Goal: Information Seeking & Learning: Find contact information

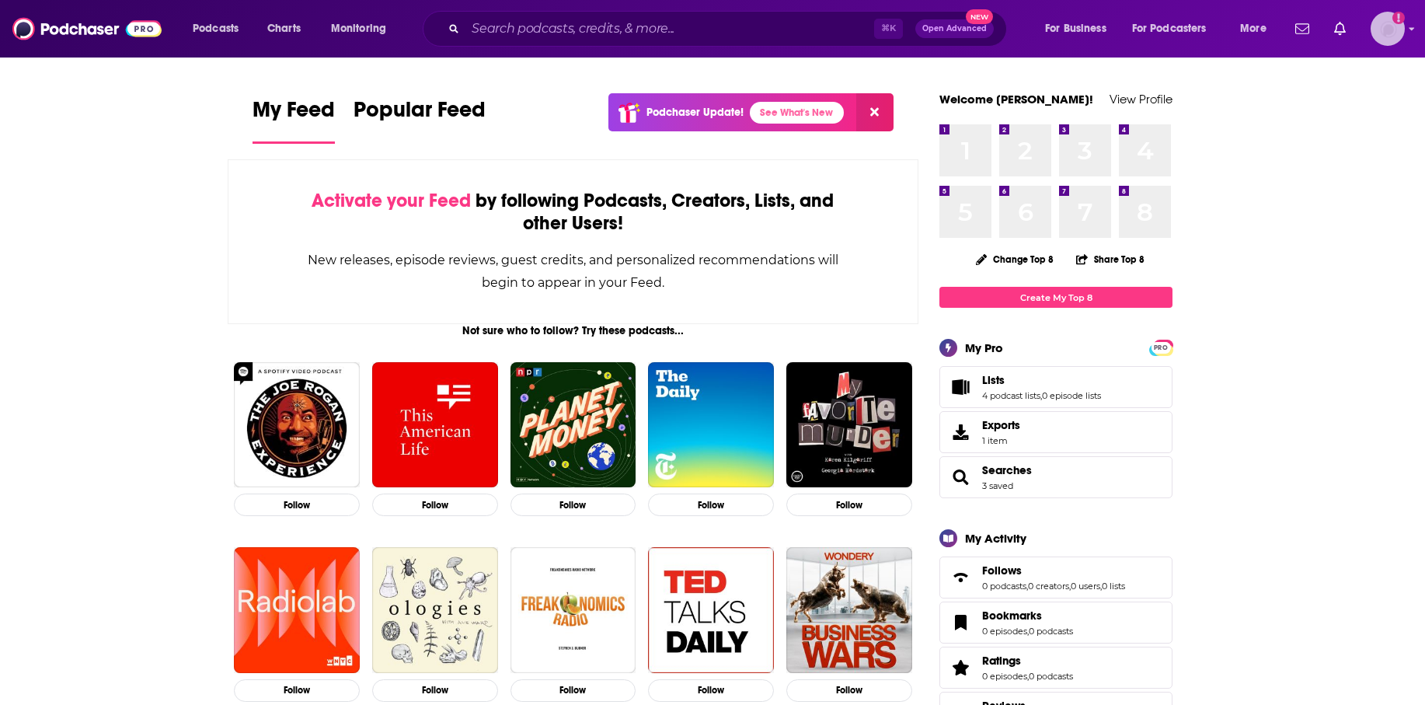
click at [1388, 32] on img "Logged in as billthrelkeld" at bounding box center [1387, 29] width 34 height 34
click at [518, 29] on input "Search podcasts, credits, & more..." at bounding box center [669, 28] width 409 height 25
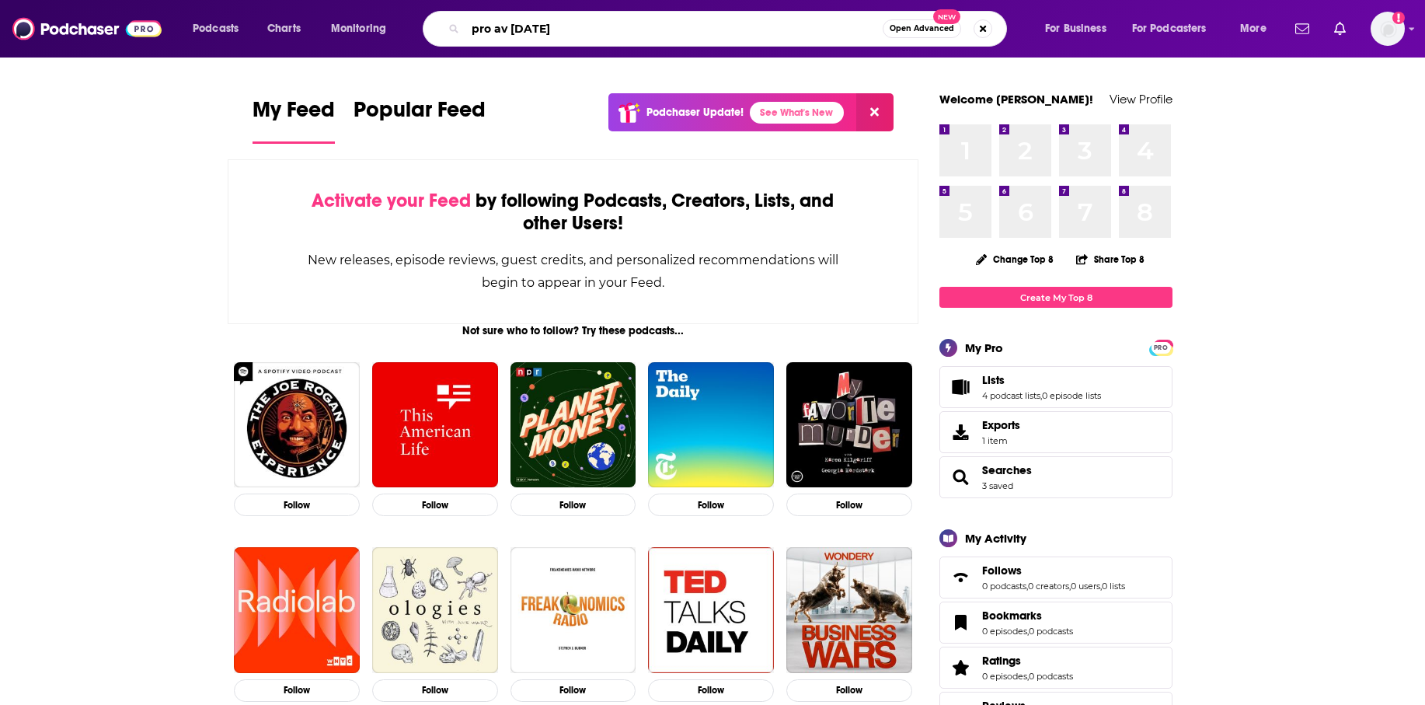
type input "pro av [DATE]"
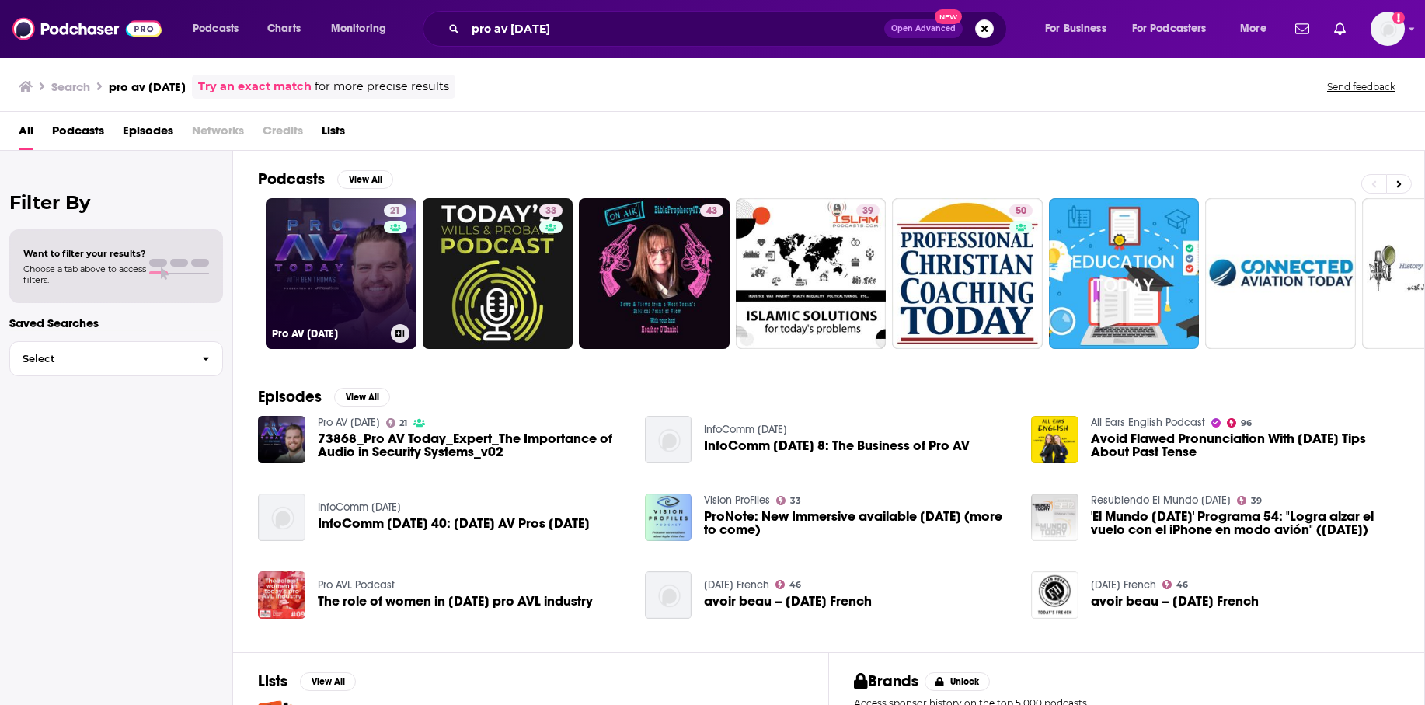
click at [328, 277] on link "21 Pro AV [DATE]" at bounding box center [341, 273] width 151 height 151
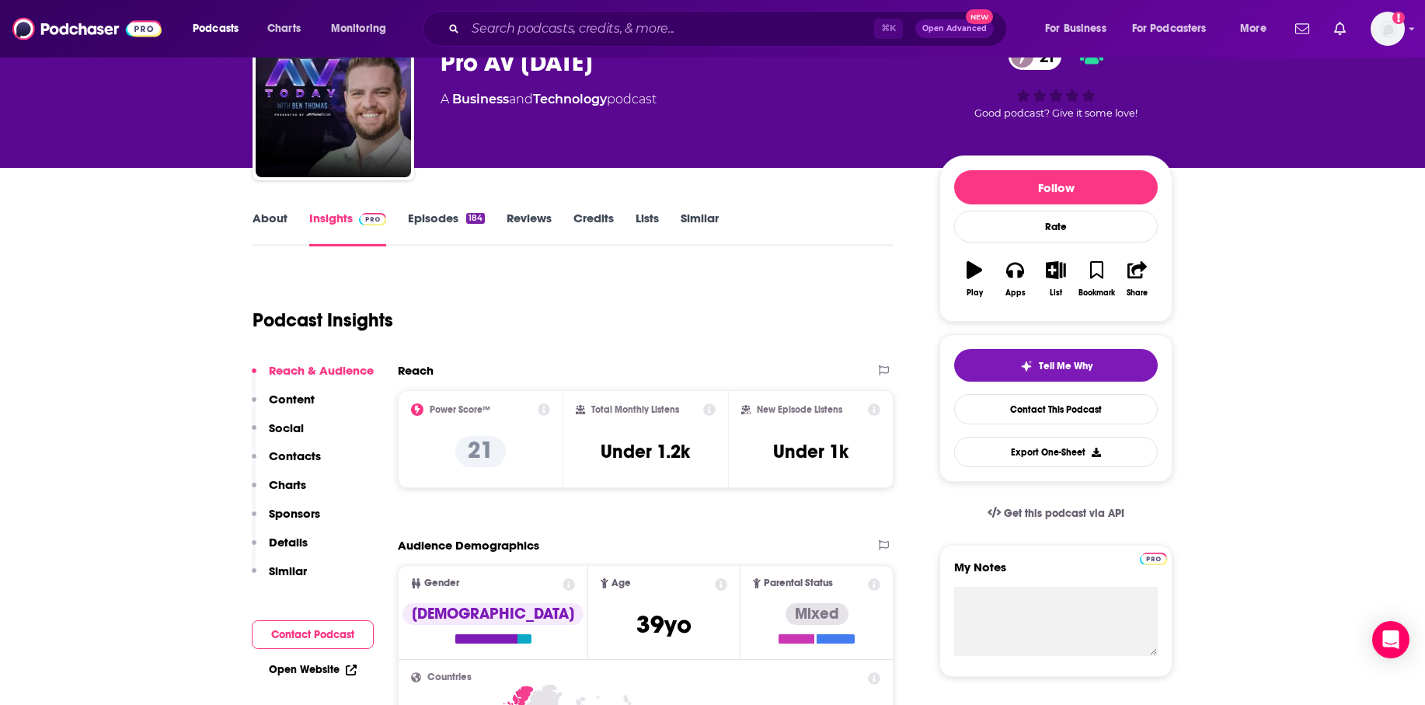
scroll to position [96, 0]
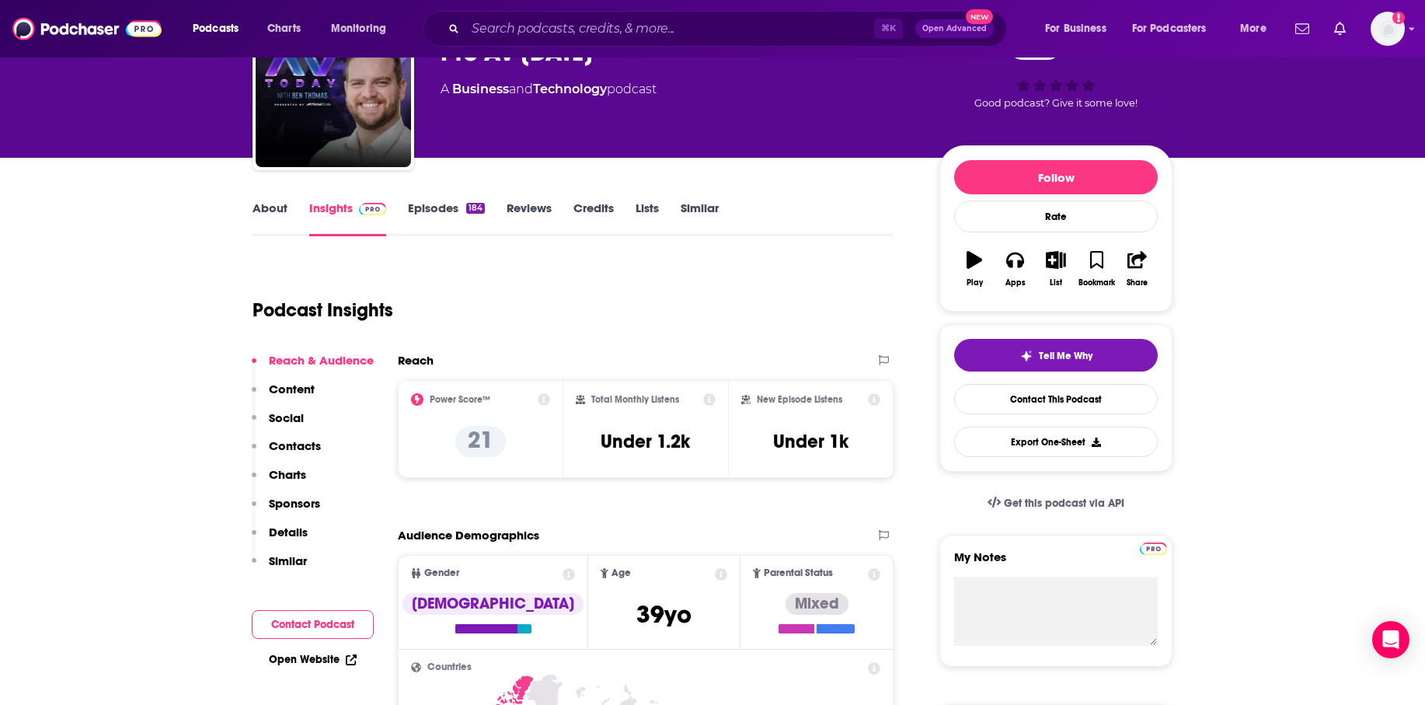
click at [263, 207] on link "About" at bounding box center [269, 218] width 35 height 36
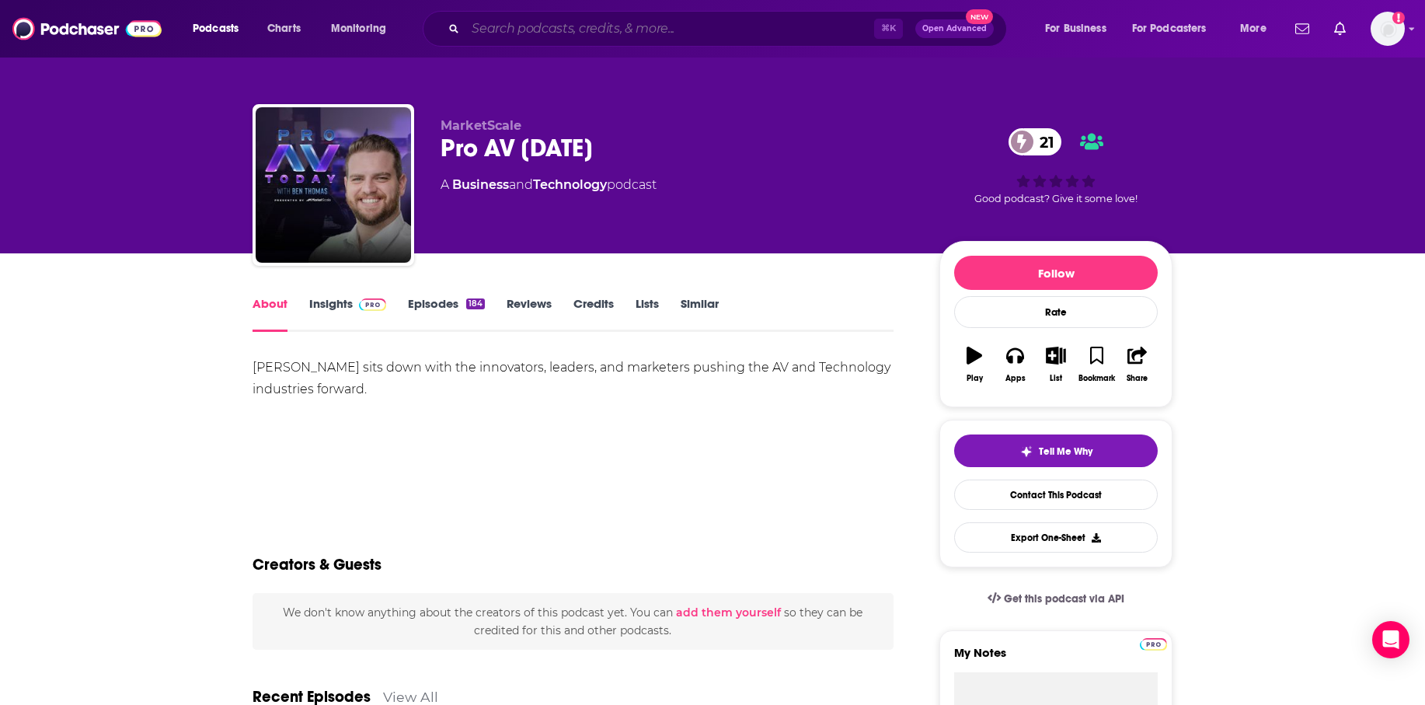
click at [562, 29] on input "Search podcasts, credits, & more..." at bounding box center [669, 28] width 409 height 25
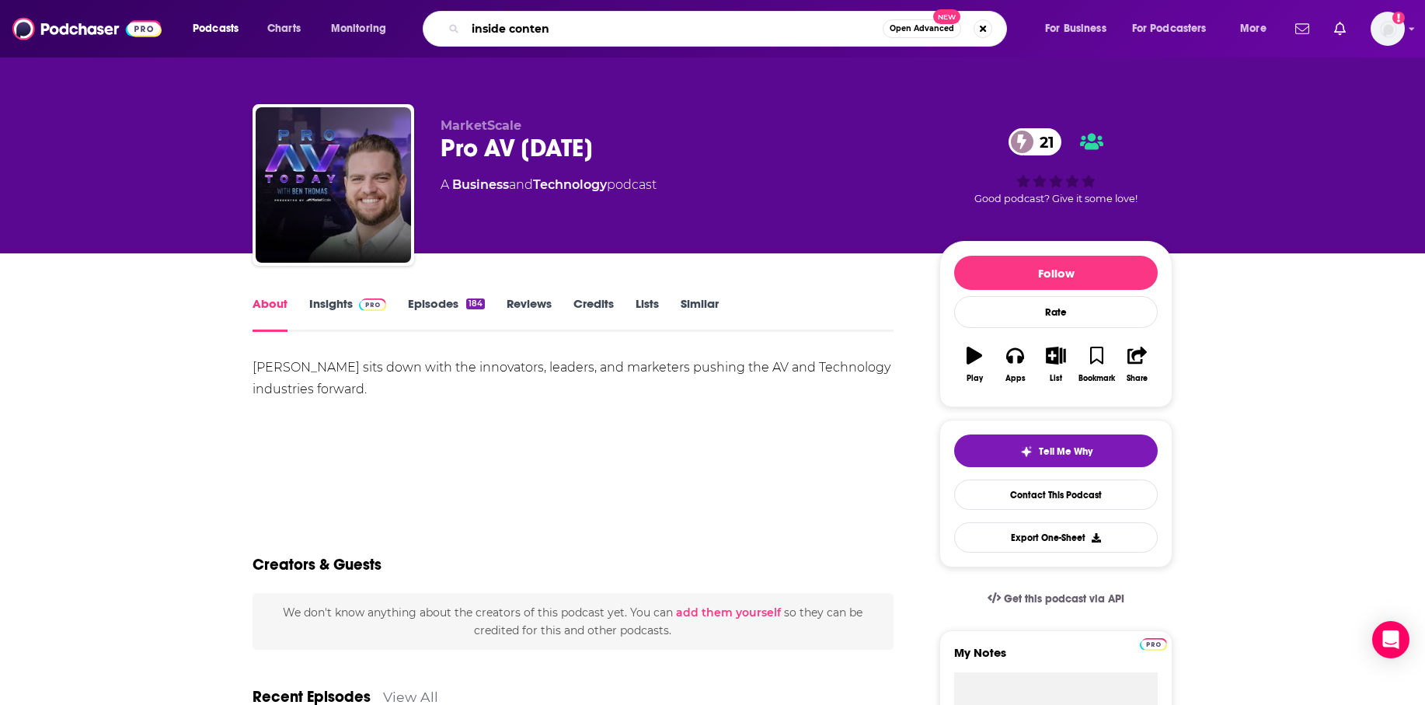
type input "inside content"
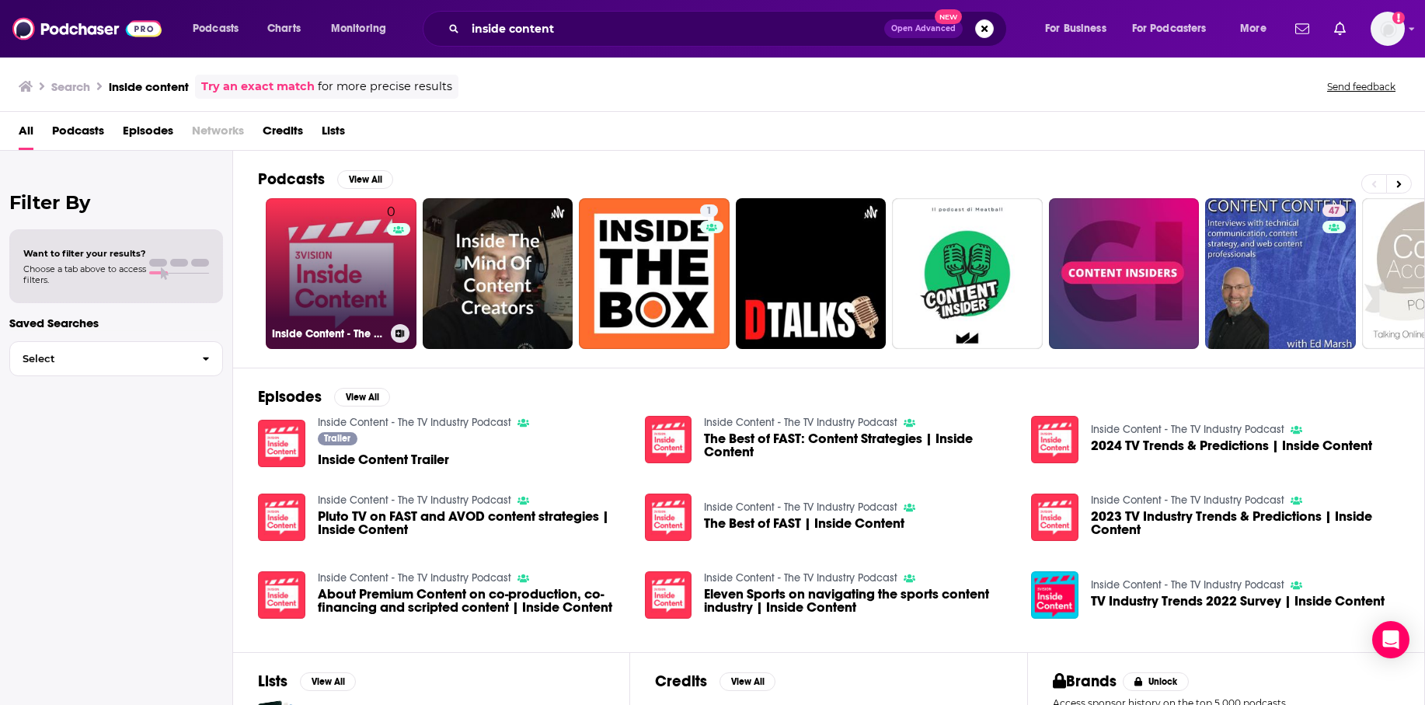
click at [340, 264] on link "0 Inside Content - The TV Industry Podcast" at bounding box center [341, 273] width 151 height 151
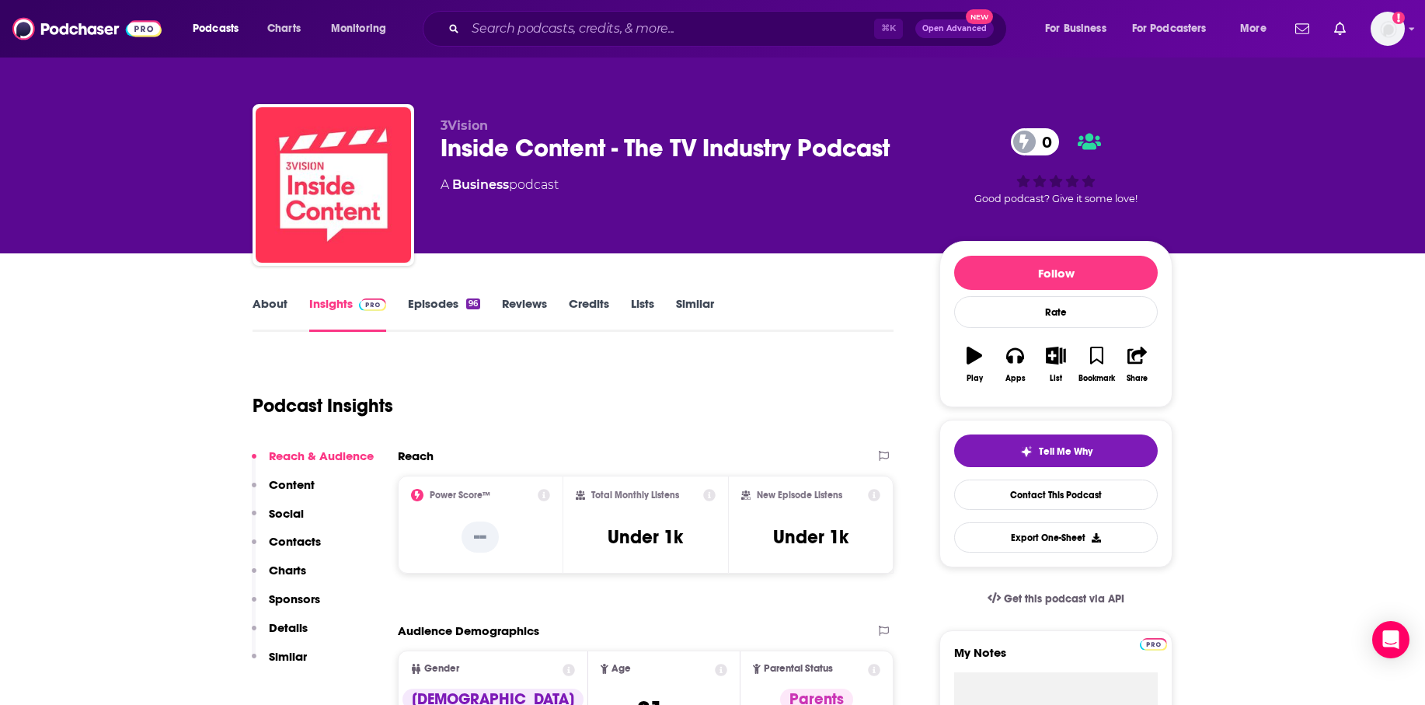
click at [260, 307] on link "About" at bounding box center [269, 314] width 35 height 36
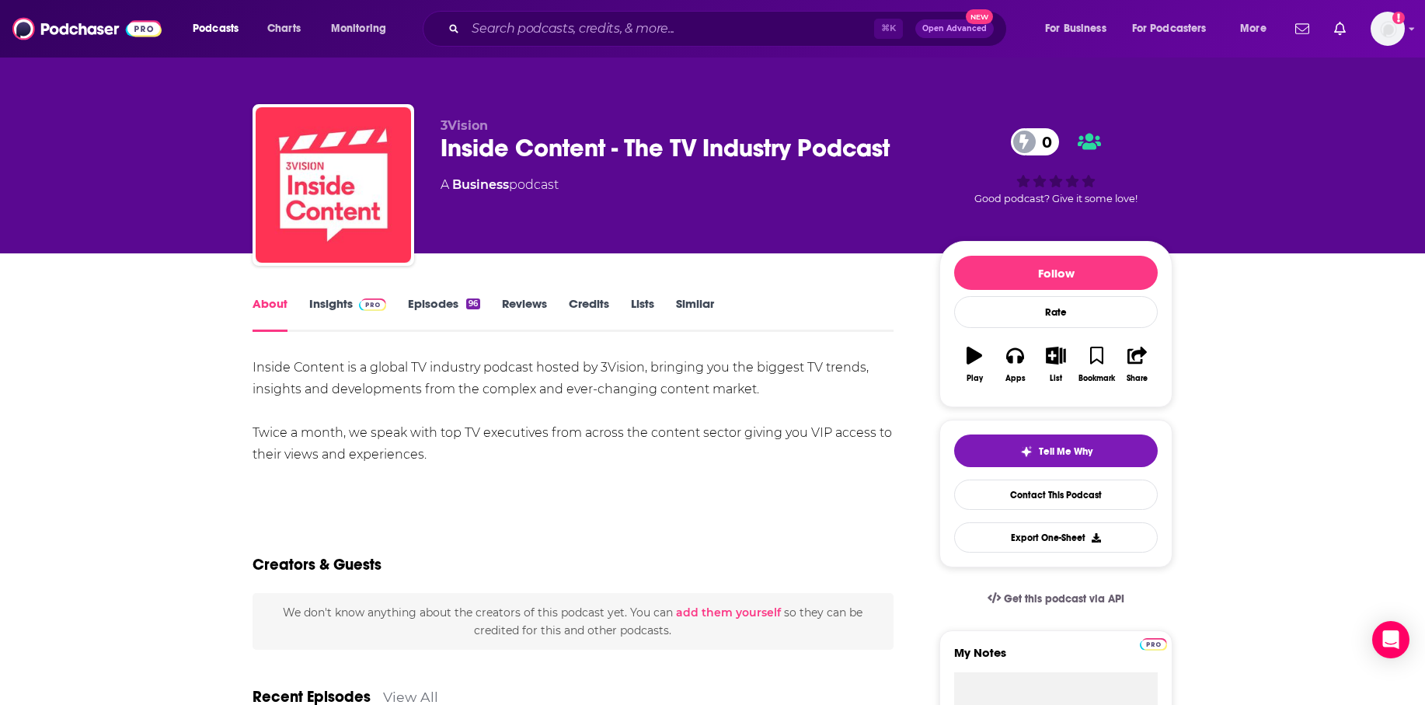
click at [431, 305] on link "Episodes 96" at bounding box center [444, 314] width 72 height 36
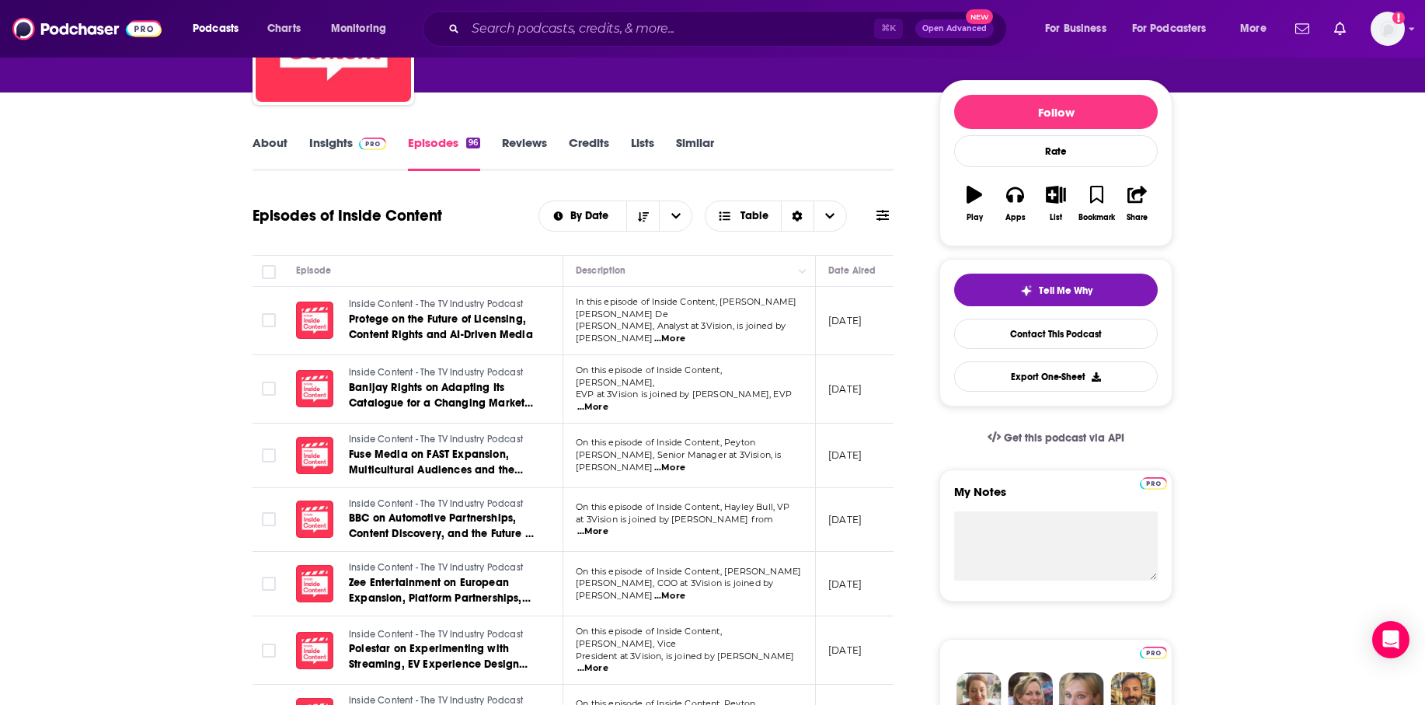
scroll to position [171, 0]
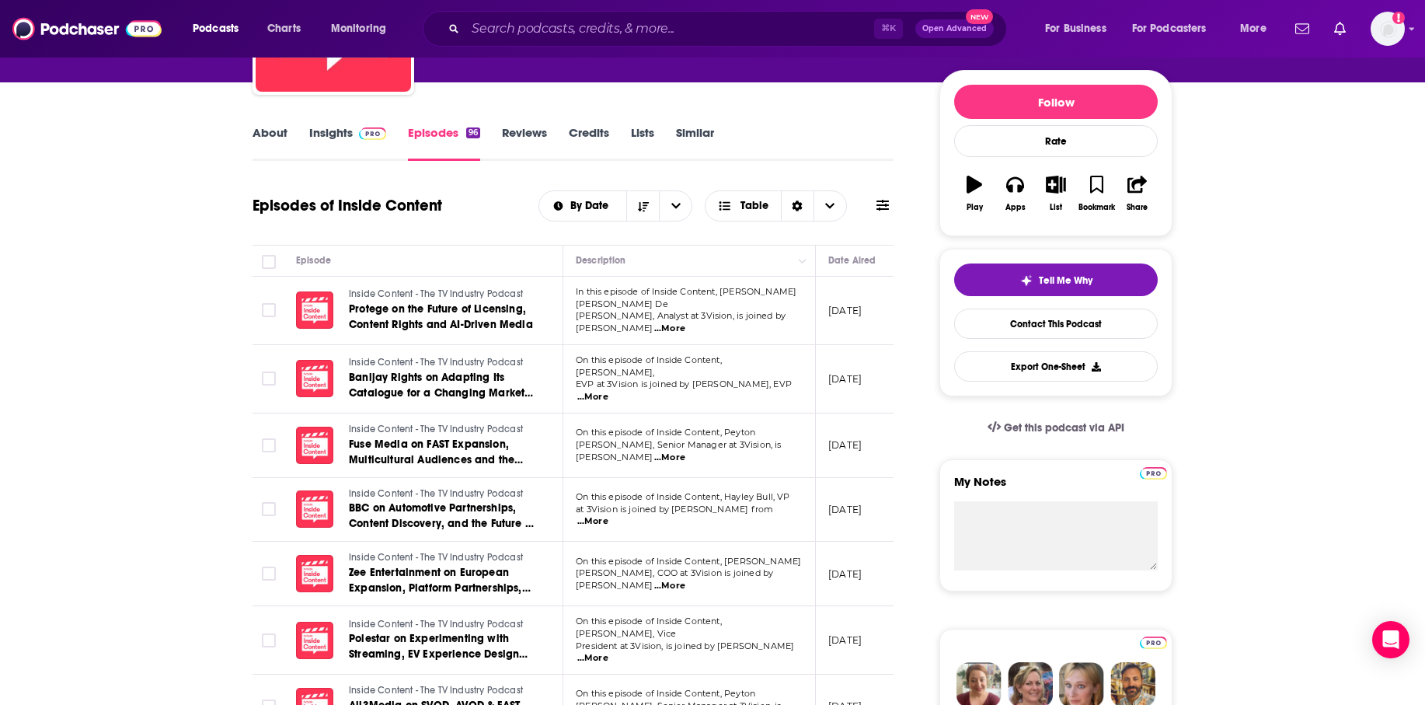
click at [685, 580] on span "...More" at bounding box center [669, 586] width 31 height 12
click at [514, 270] on div "Episode" at bounding box center [423, 260] width 254 height 19
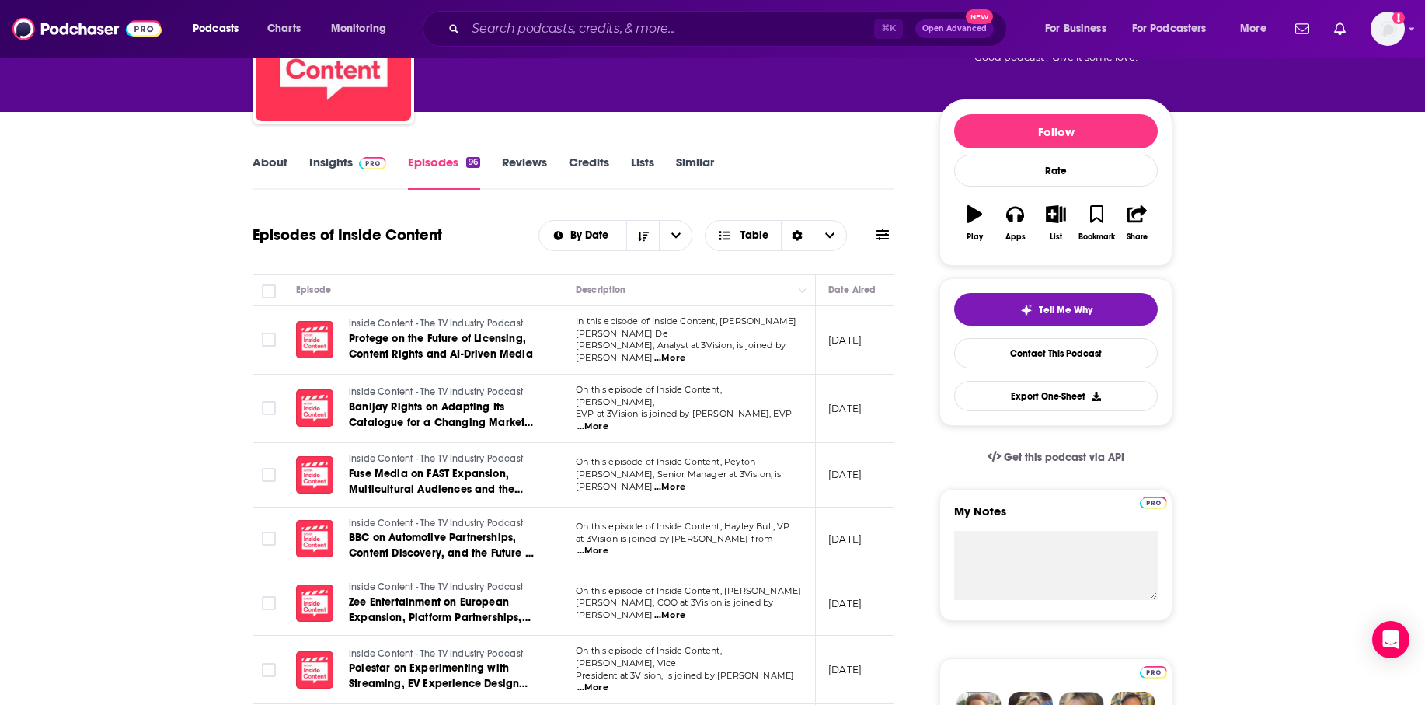
scroll to position [121, 0]
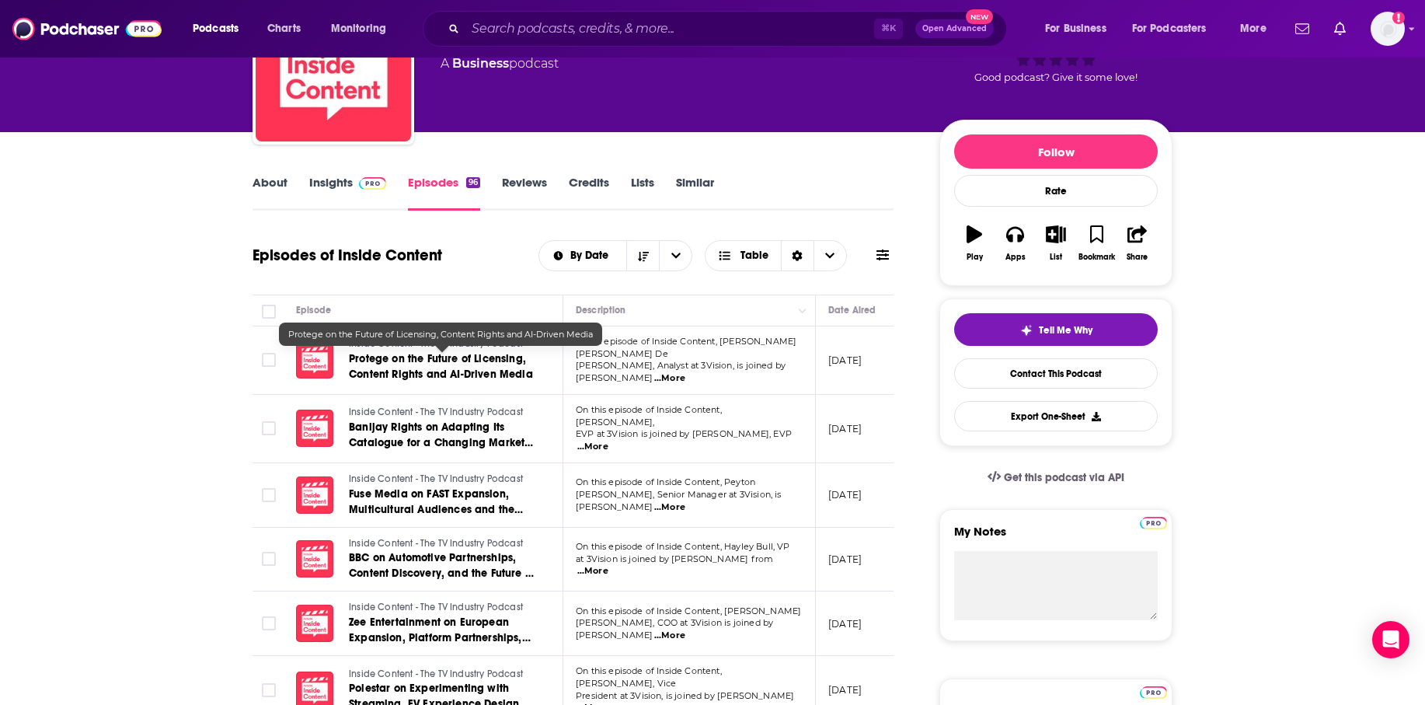
click at [413, 357] on span "Protege on the Future of Licensing, Content Rights and AI-Driven Media" at bounding box center [441, 366] width 184 height 29
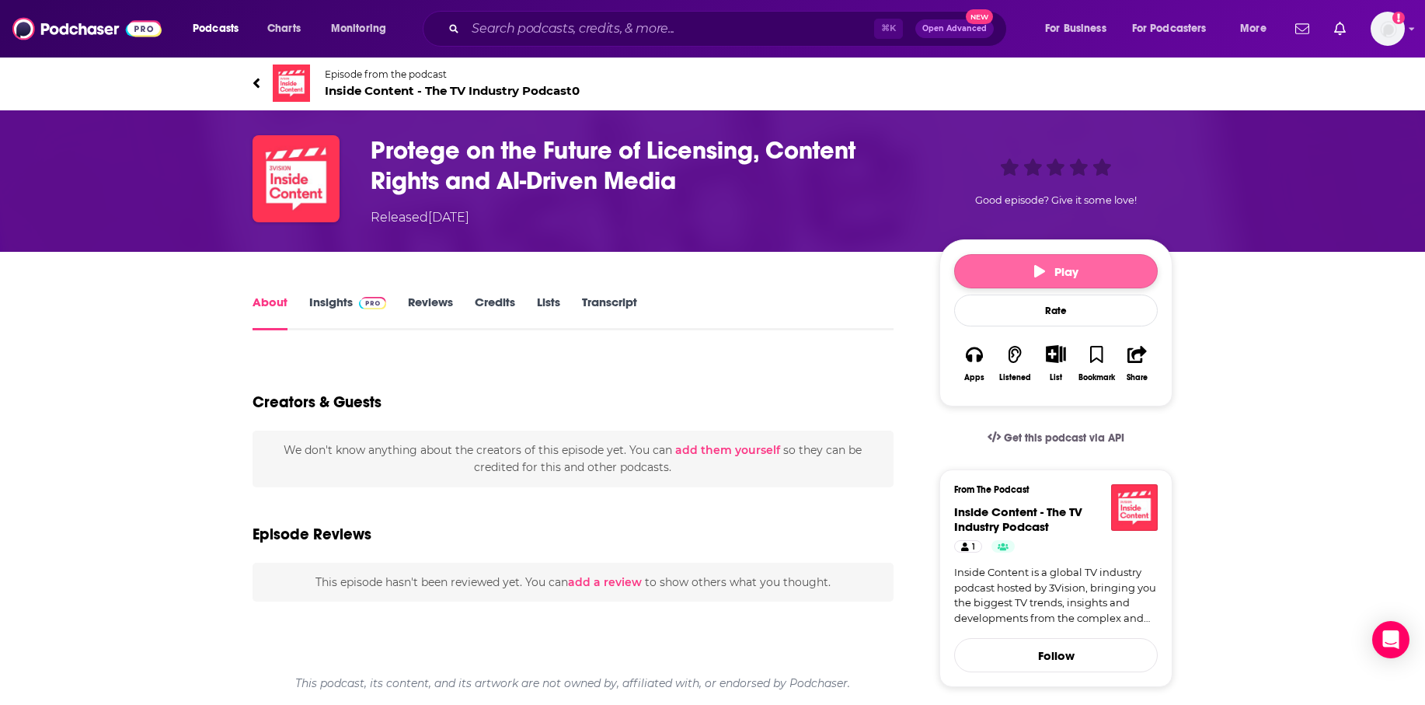
click at [994, 273] on button "Play" at bounding box center [1056, 271] width 204 height 34
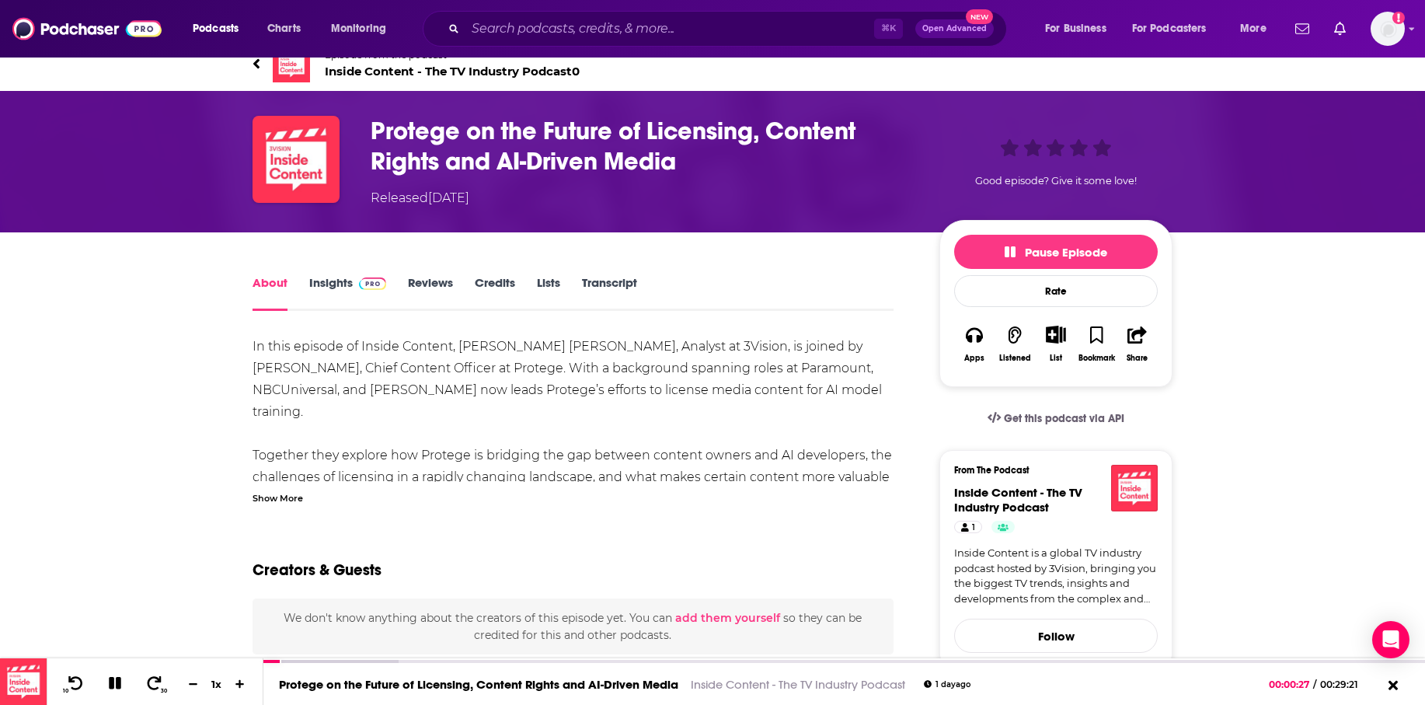
scroll to position [30, 0]
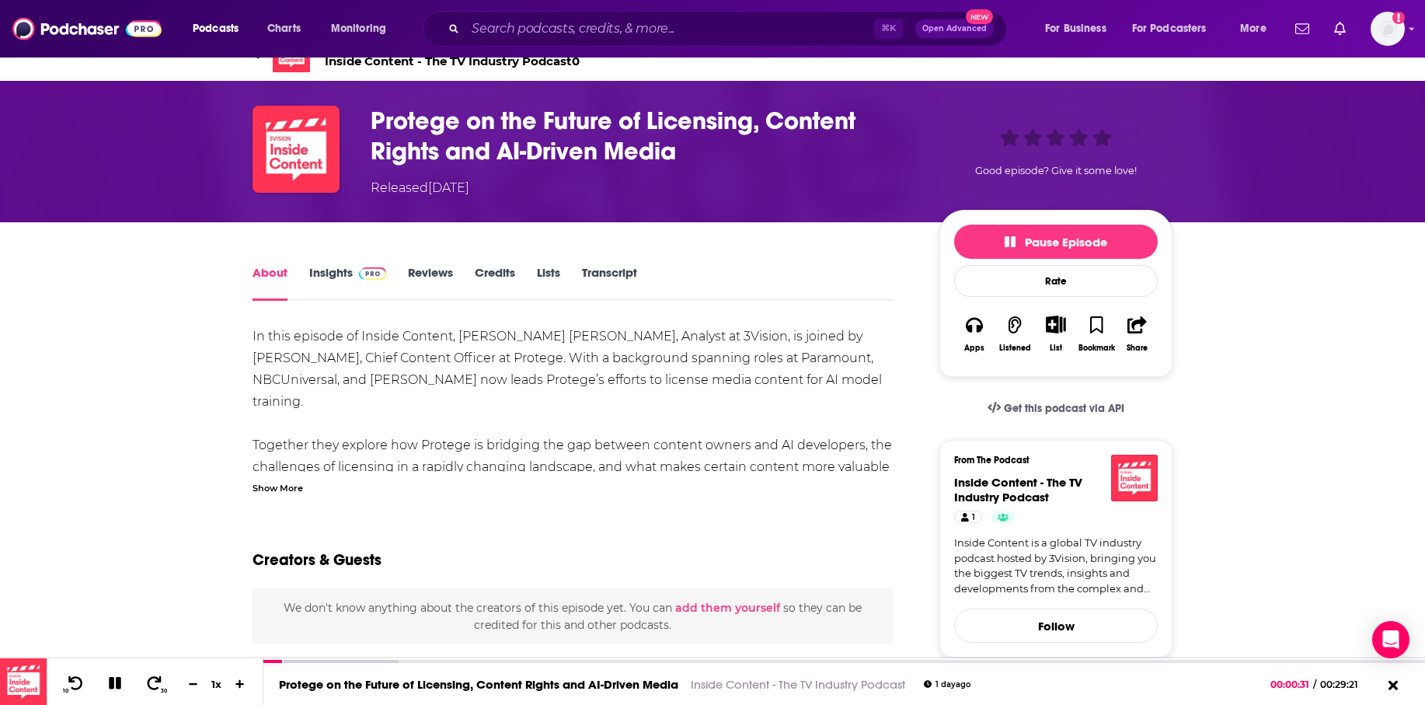
click at [266, 483] on div "Show More" at bounding box center [277, 486] width 50 height 15
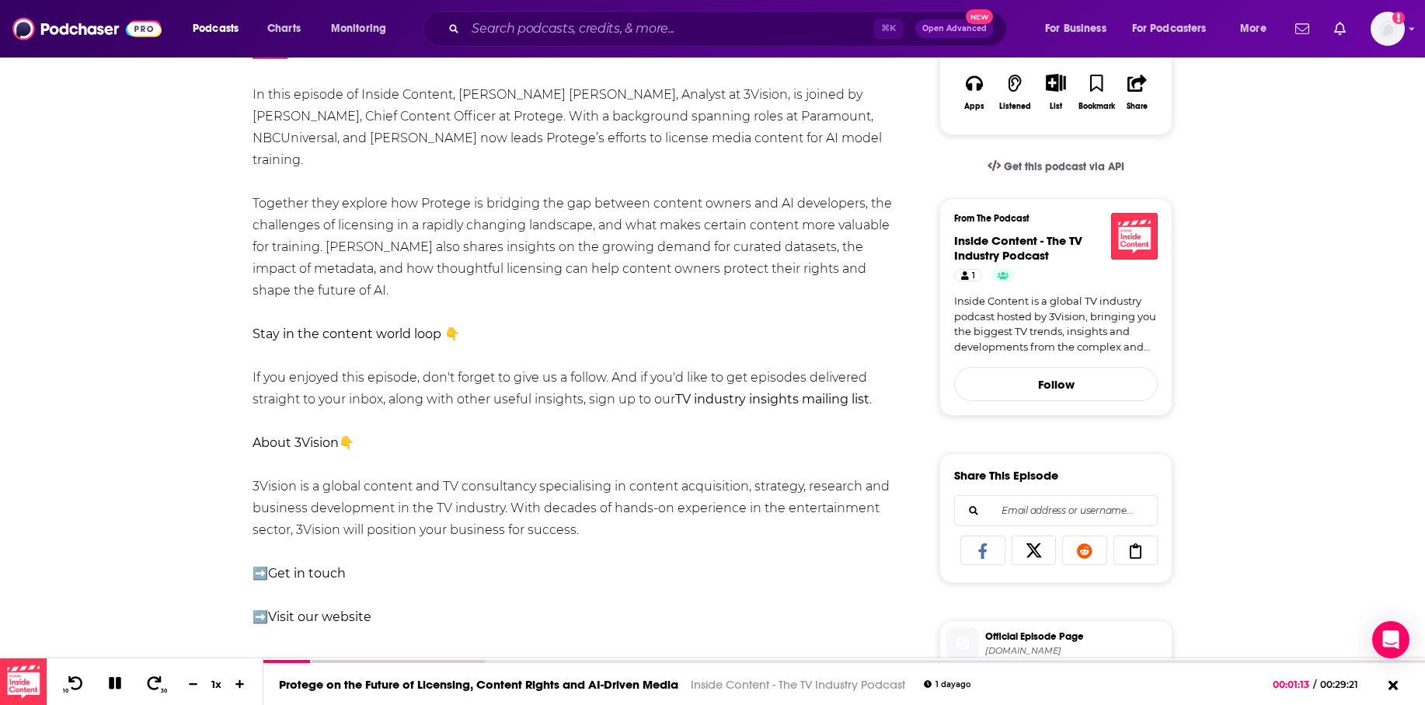
scroll to position [114, 0]
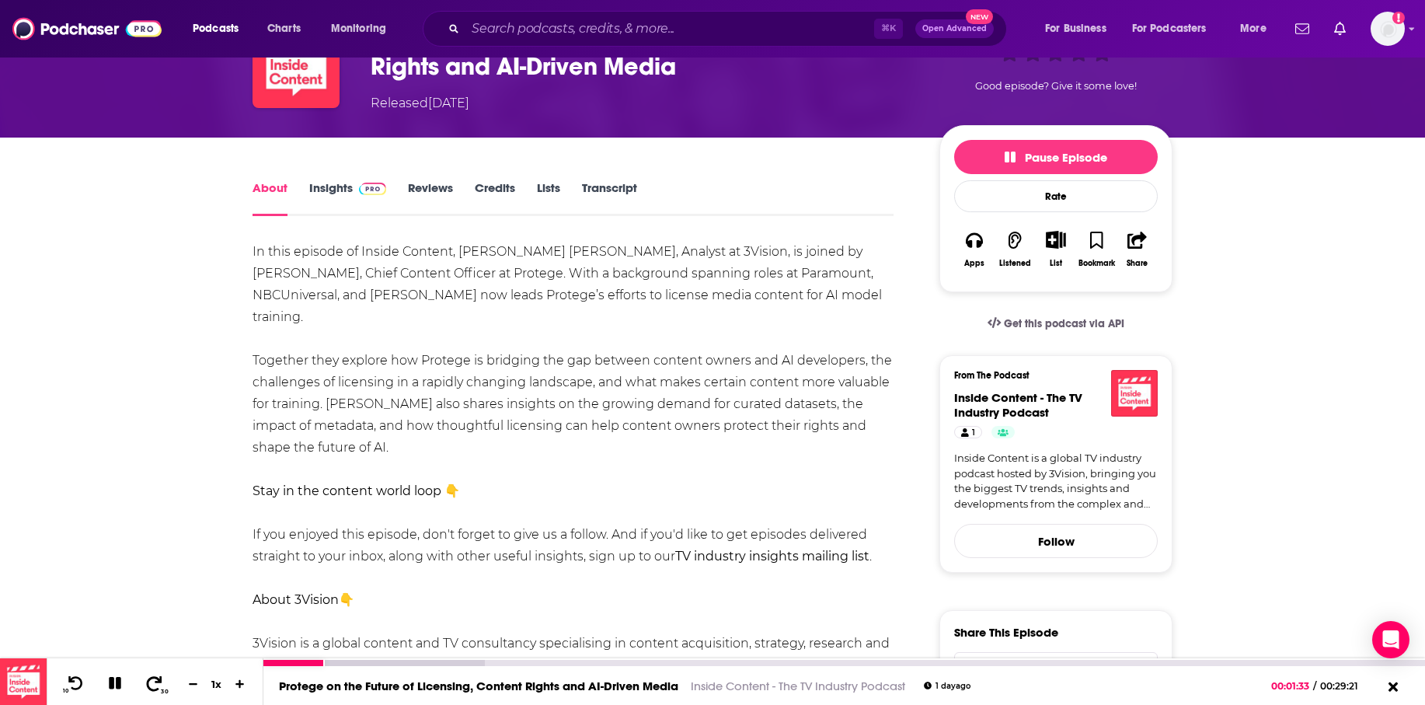
click at [153, 683] on icon at bounding box center [154, 683] width 19 height 16
click at [116, 678] on icon at bounding box center [115, 683] width 12 height 12
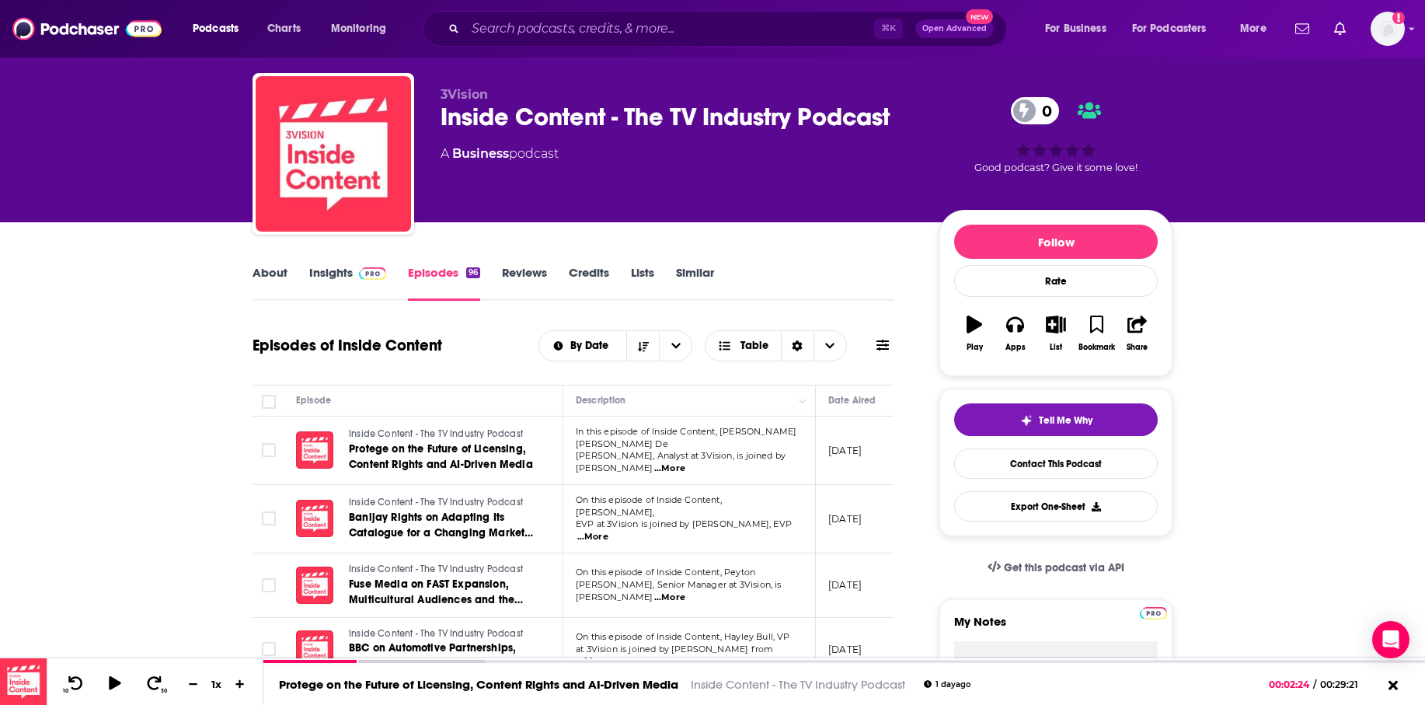
scroll to position [41, 0]
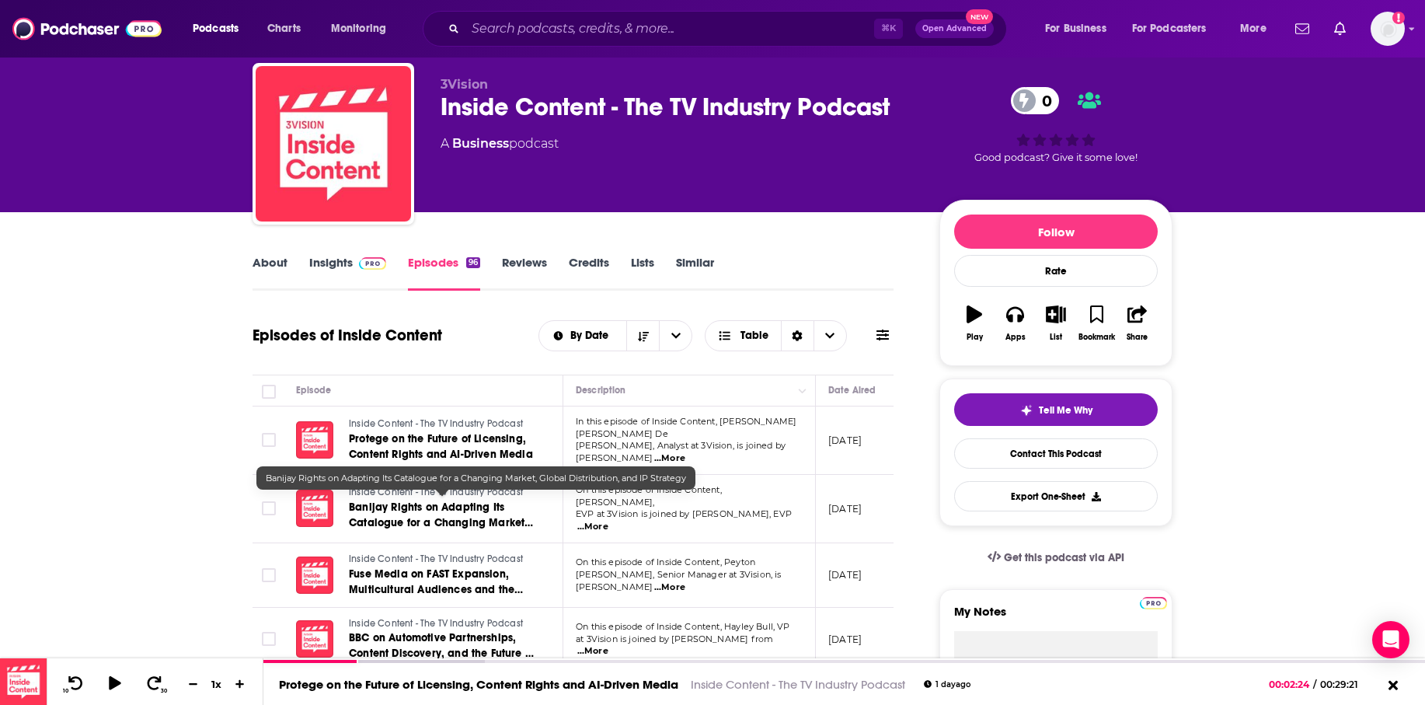
click at [413, 500] on span "Banijay Rights on Adapting Its Catalogue for a Changing Market, Global Distribu…" at bounding box center [441, 522] width 184 height 44
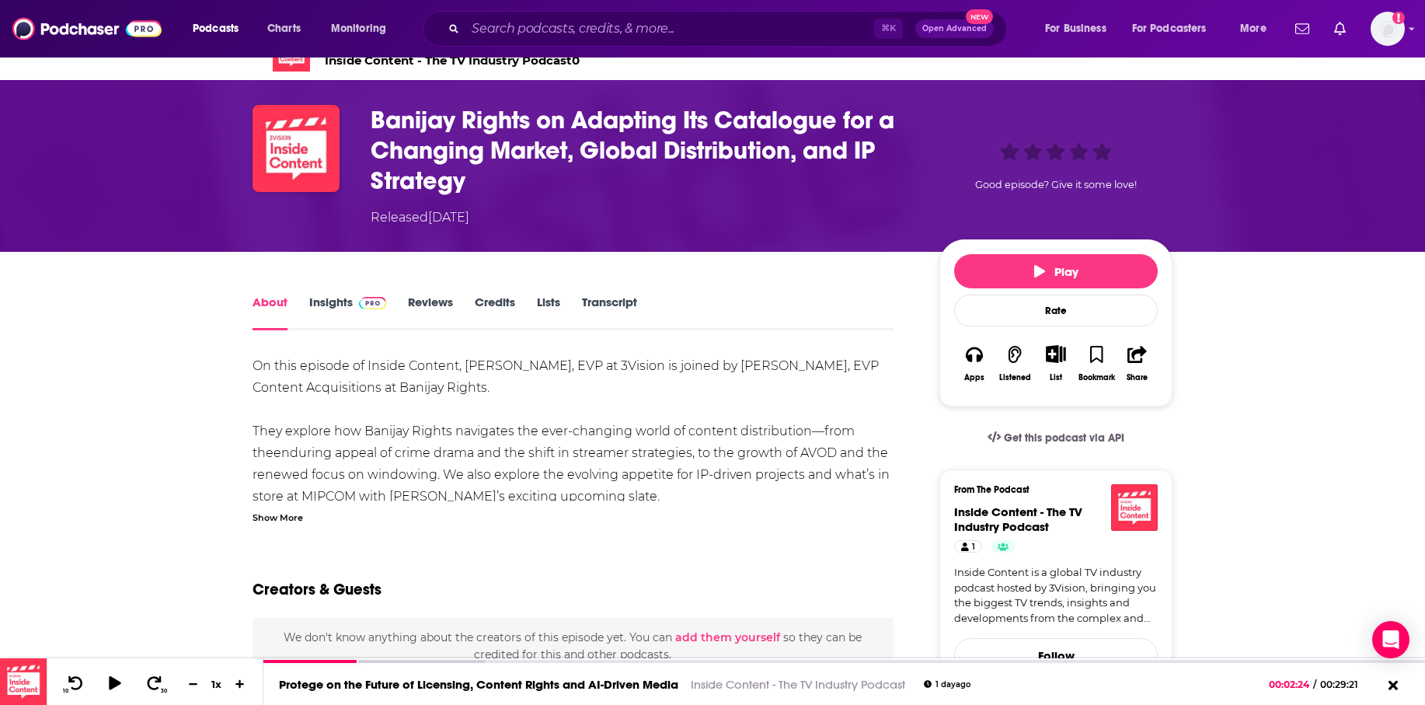
scroll to position [40, 0]
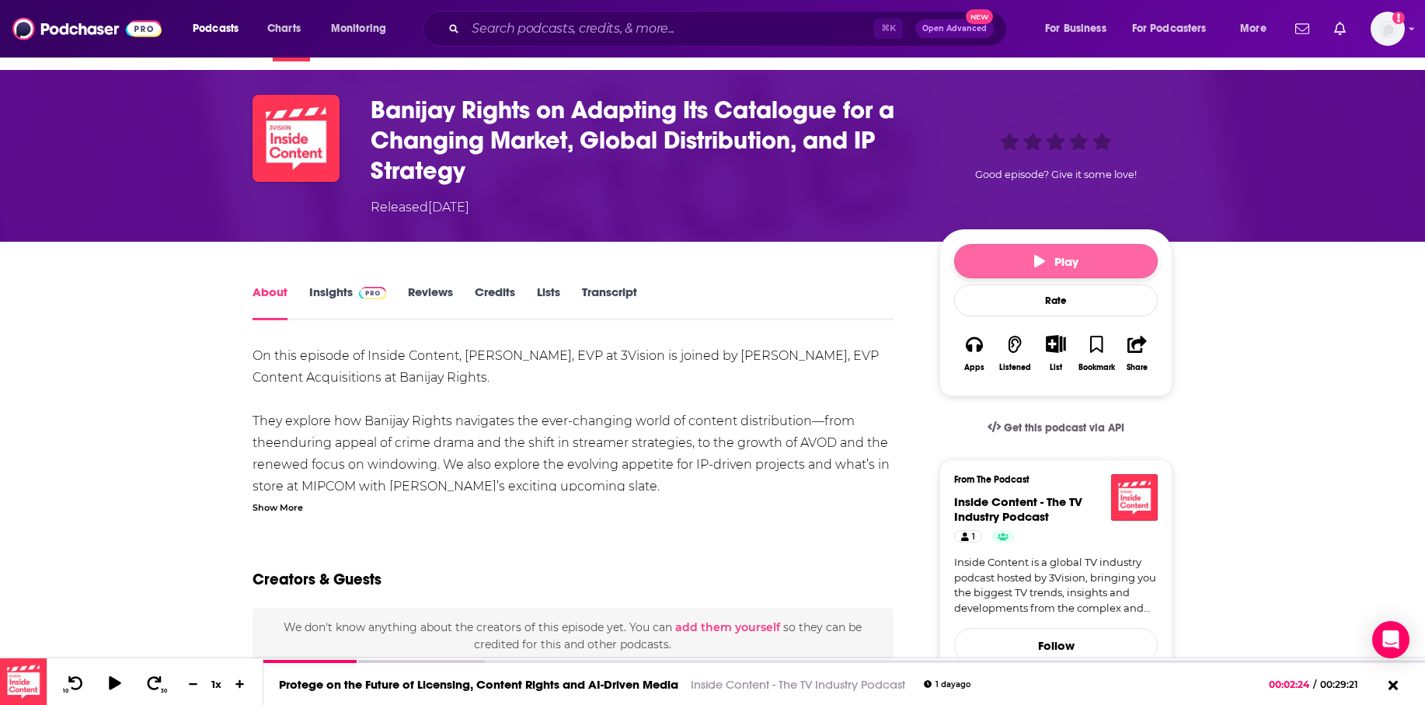
click at [1014, 259] on button "Play" at bounding box center [1056, 261] width 204 height 34
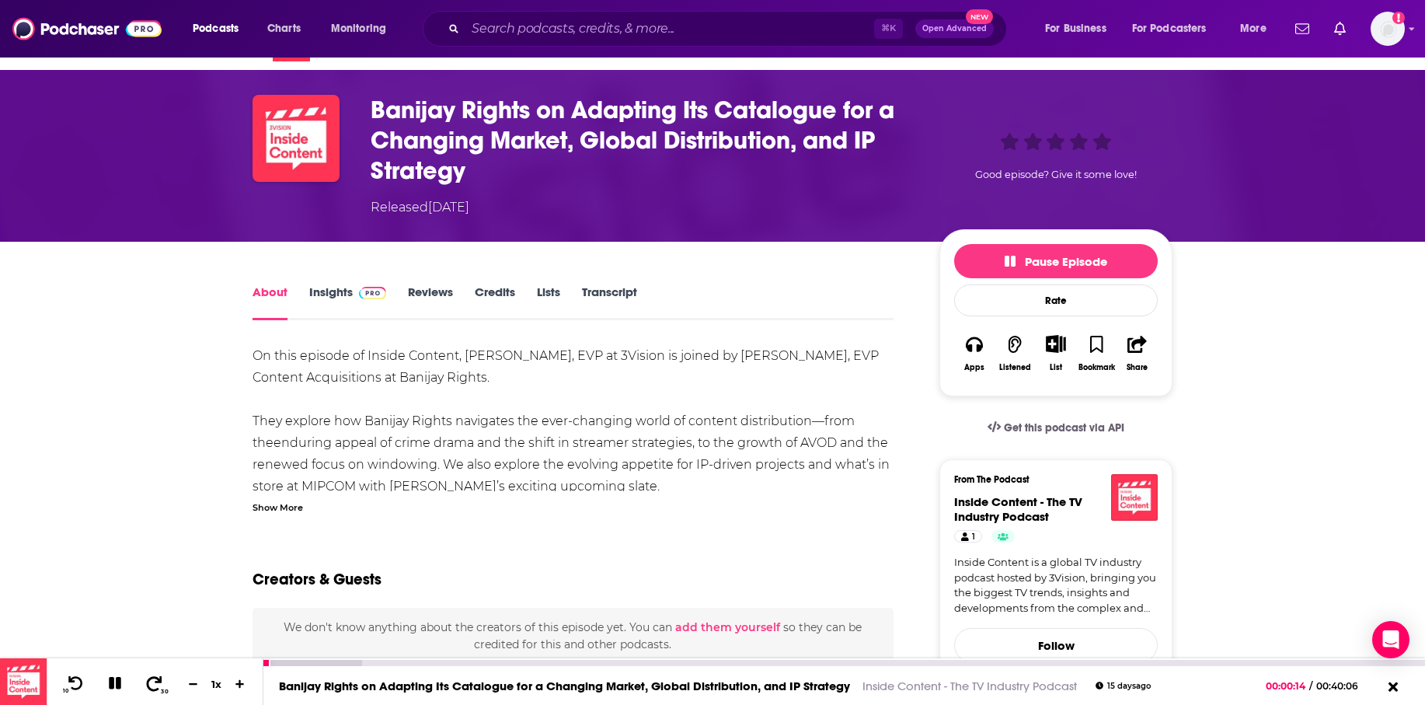
click at [155, 684] on icon at bounding box center [154, 683] width 19 height 16
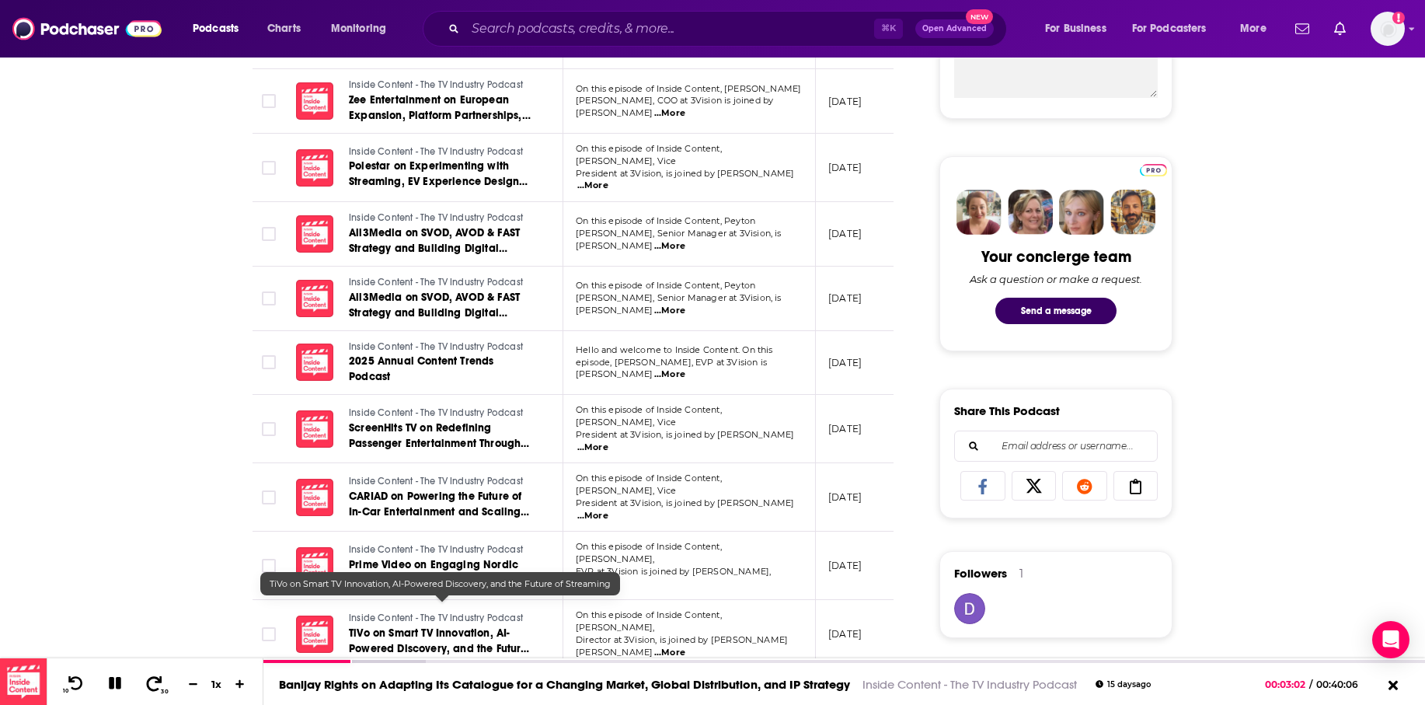
scroll to position [653, 0]
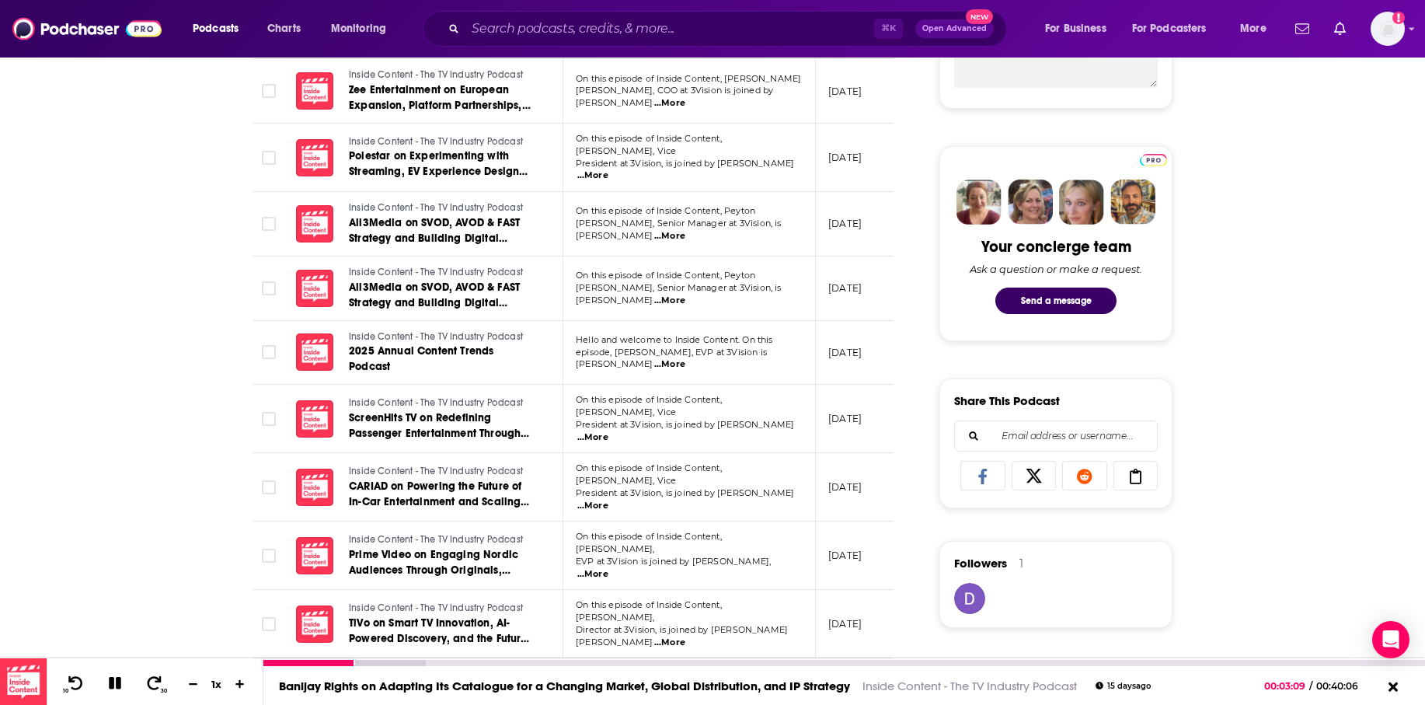
click at [117, 682] on icon at bounding box center [115, 683] width 12 height 12
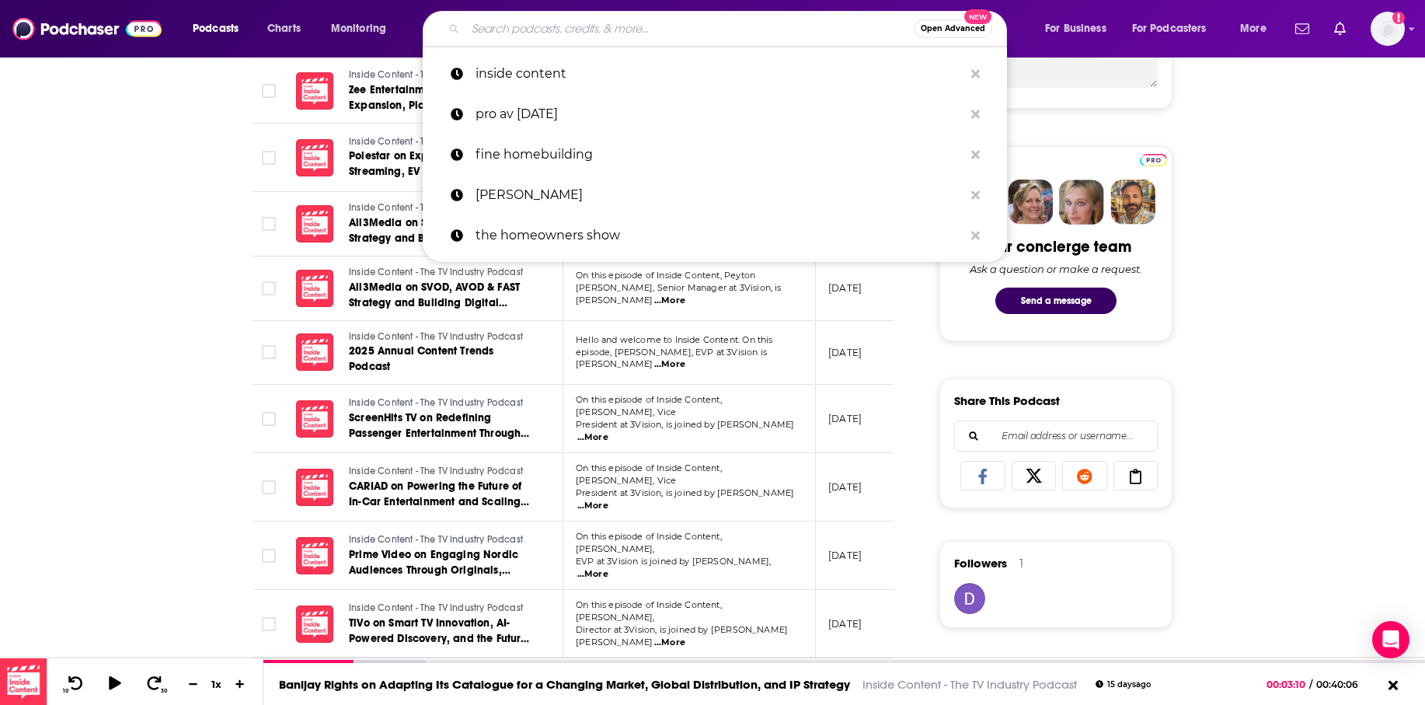
click at [506, 30] on input "Search podcasts, credits, & more..." at bounding box center [689, 28] width 448 height 25
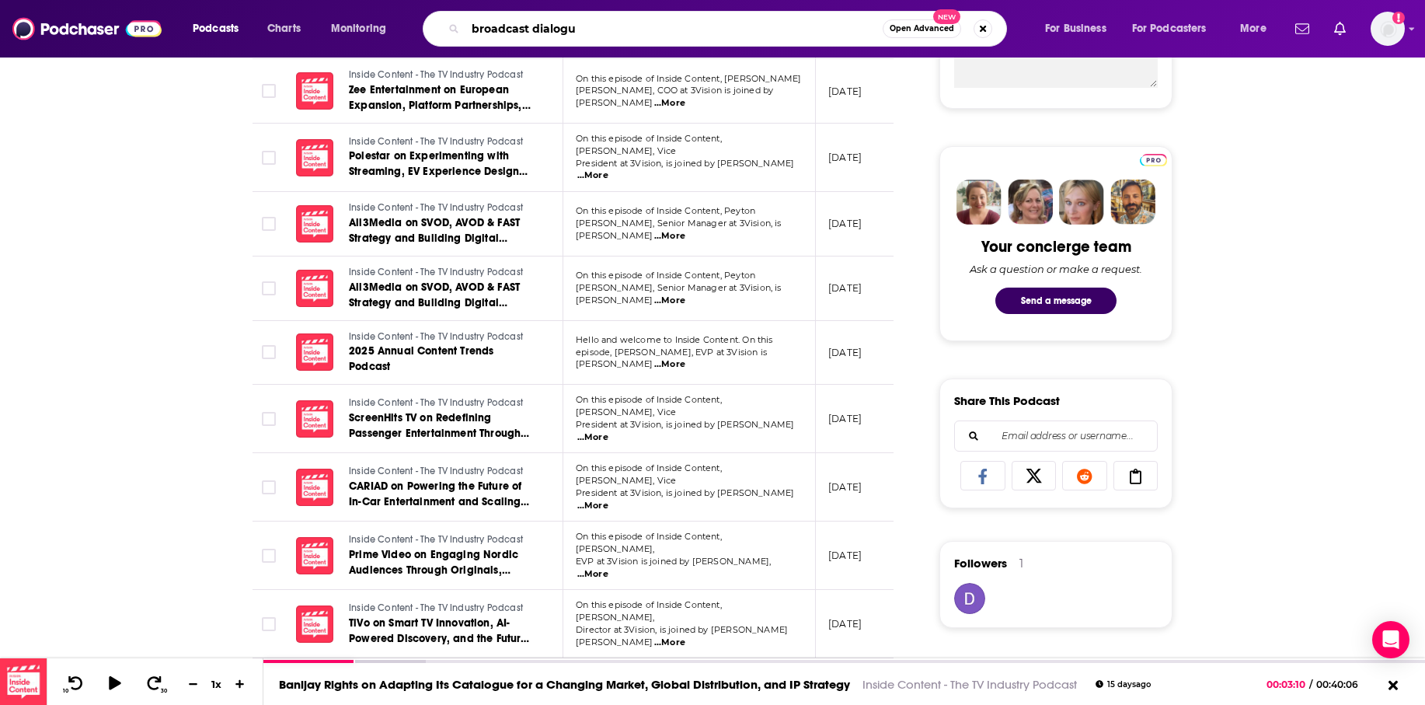
type input "broadcast dialogue"
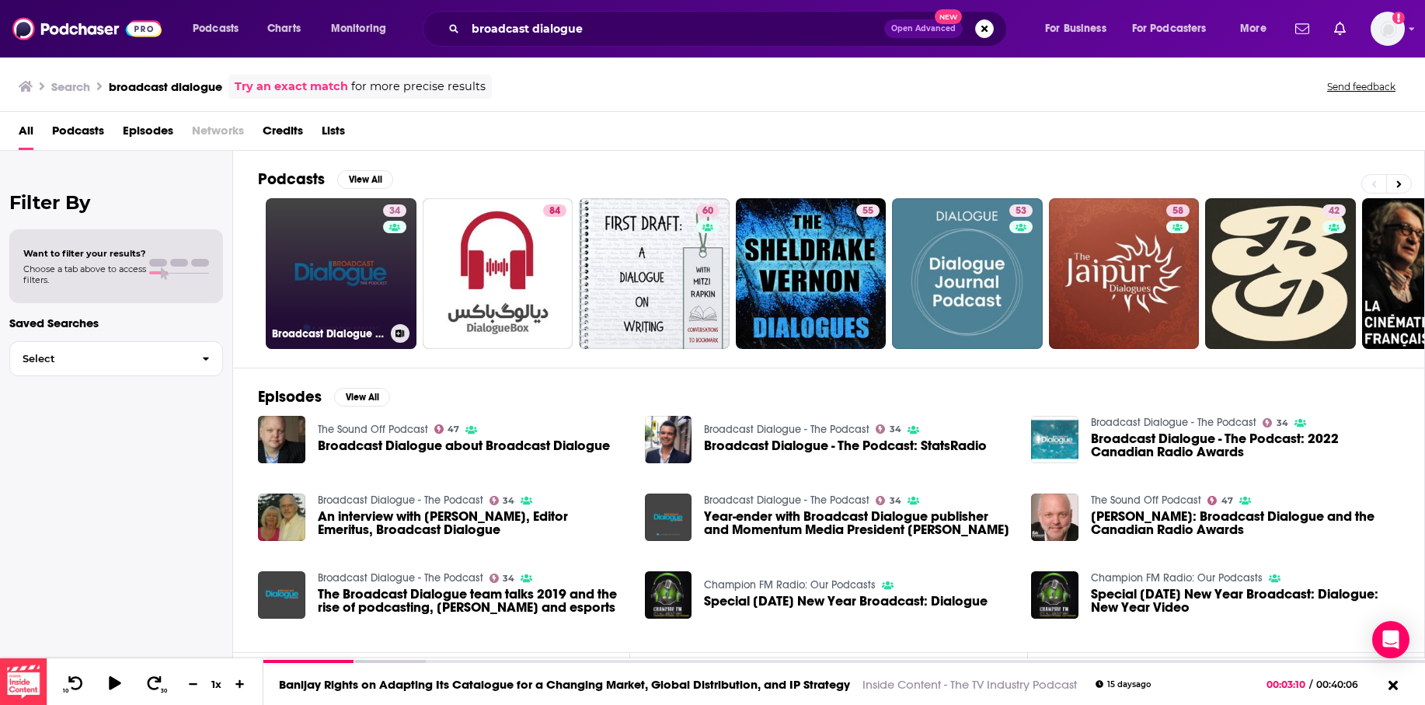
click at [353, 271] on link "34 Broadcast Dialogue - The Podcast" at bounding box center [341, 273] width 151 height 151
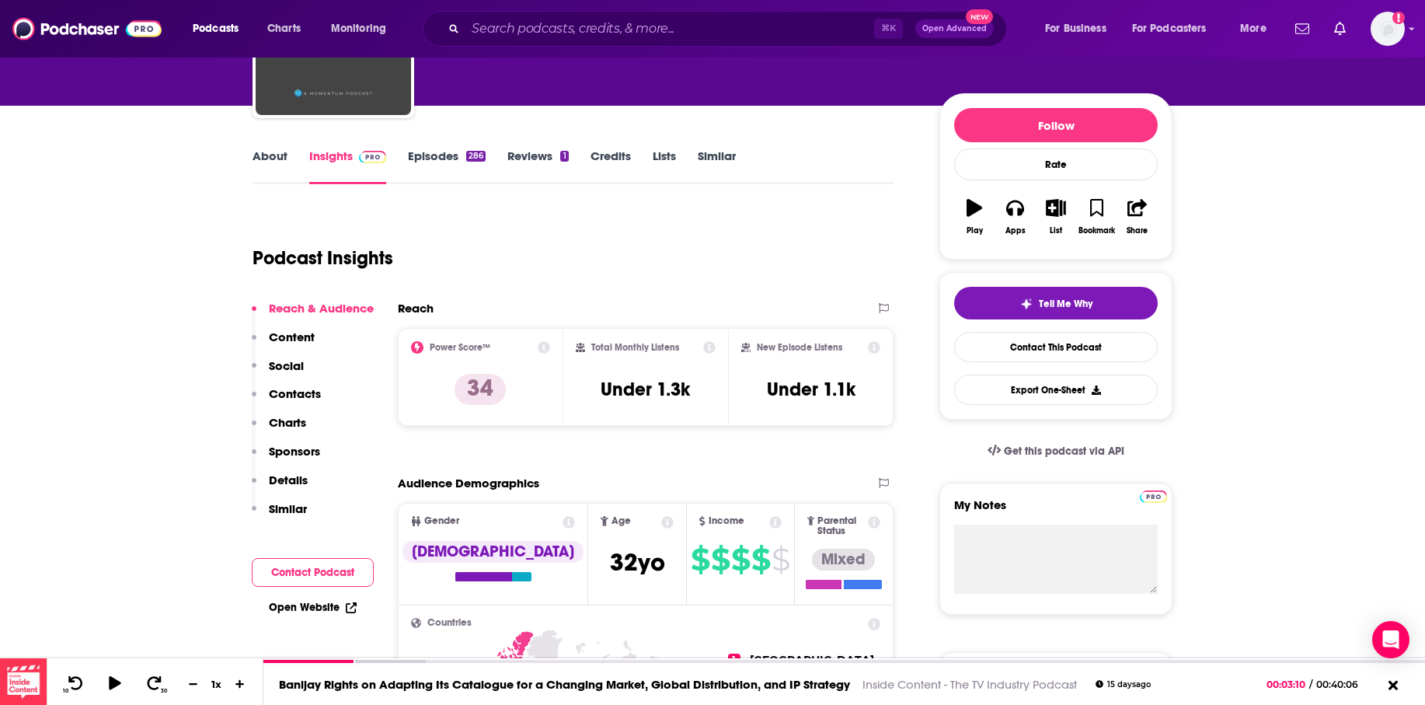
scroll to position [127, 0]
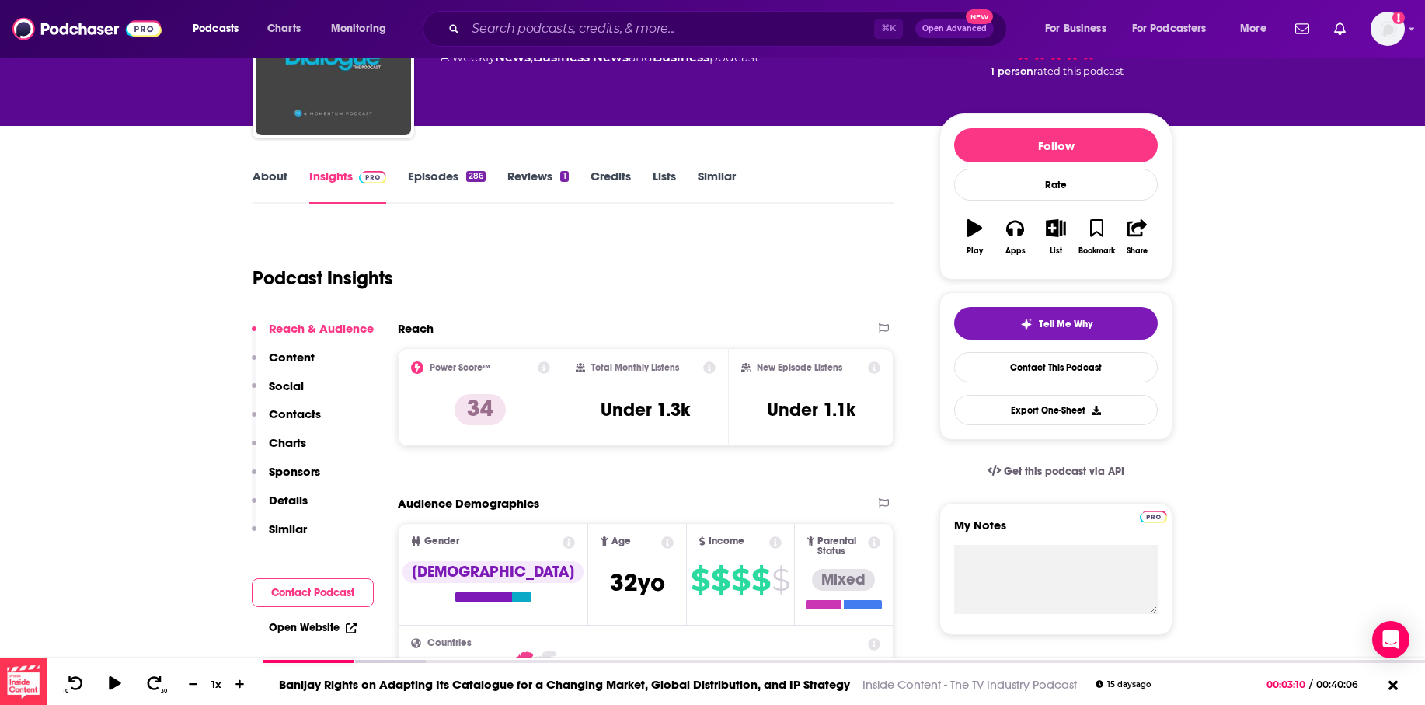
click at [270, 175] on link "About" at bounding box center [269, 187] width 35 height 36
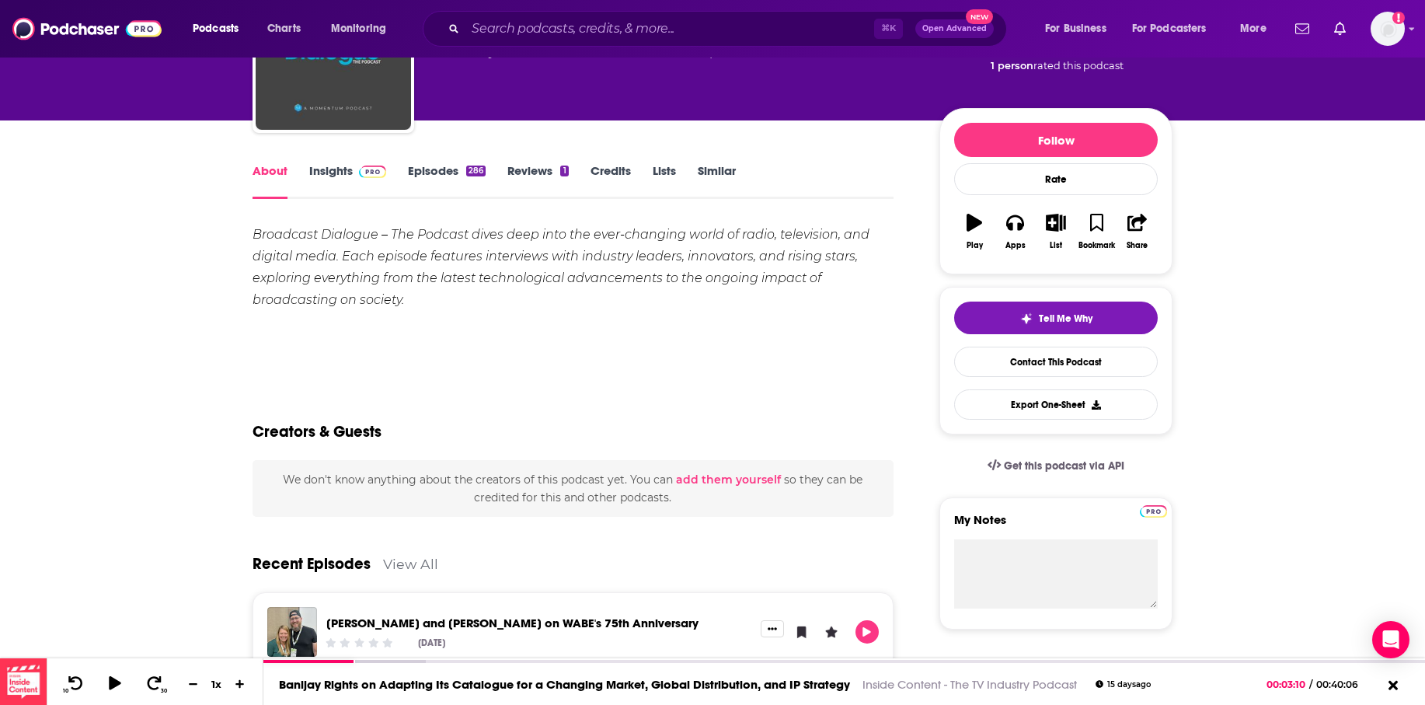
scroll to position [80, 0]
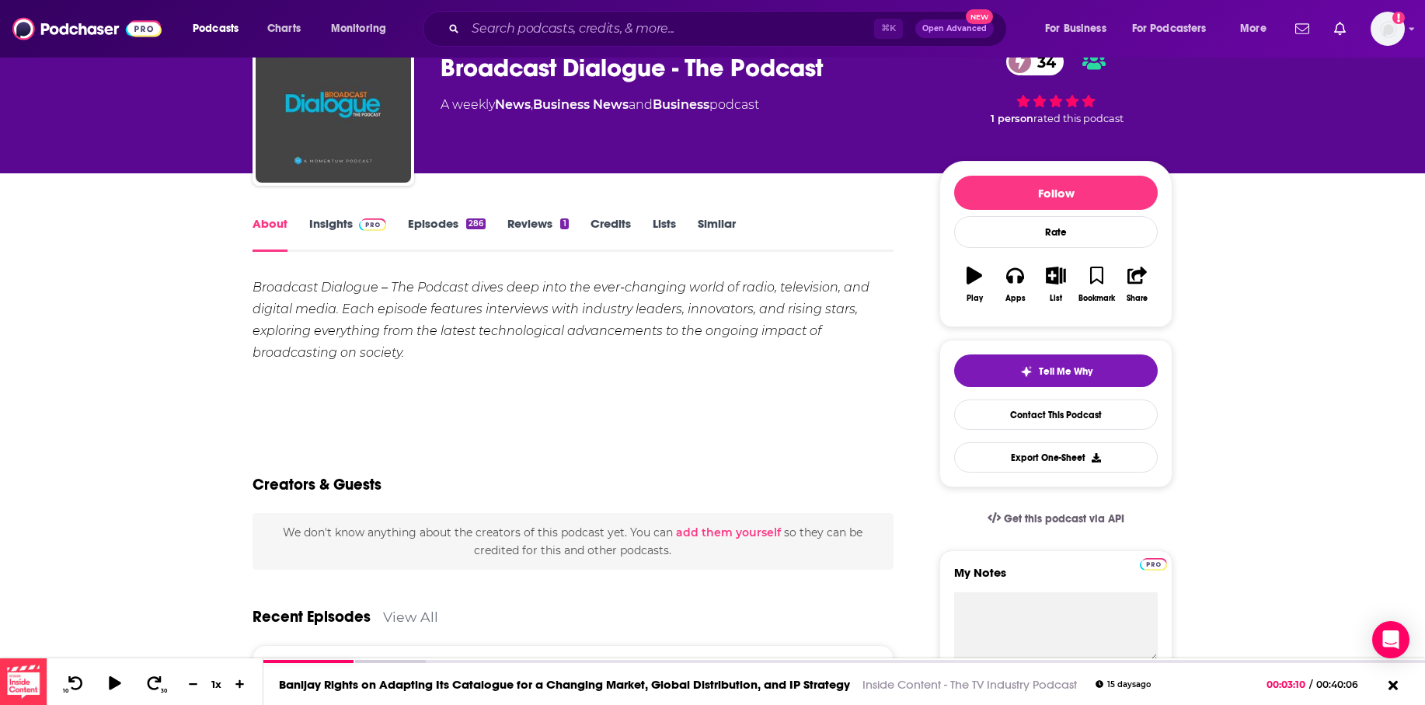
click at [334, 219] on link "Insights" at bounding box center [347, 234] width 77 height 36
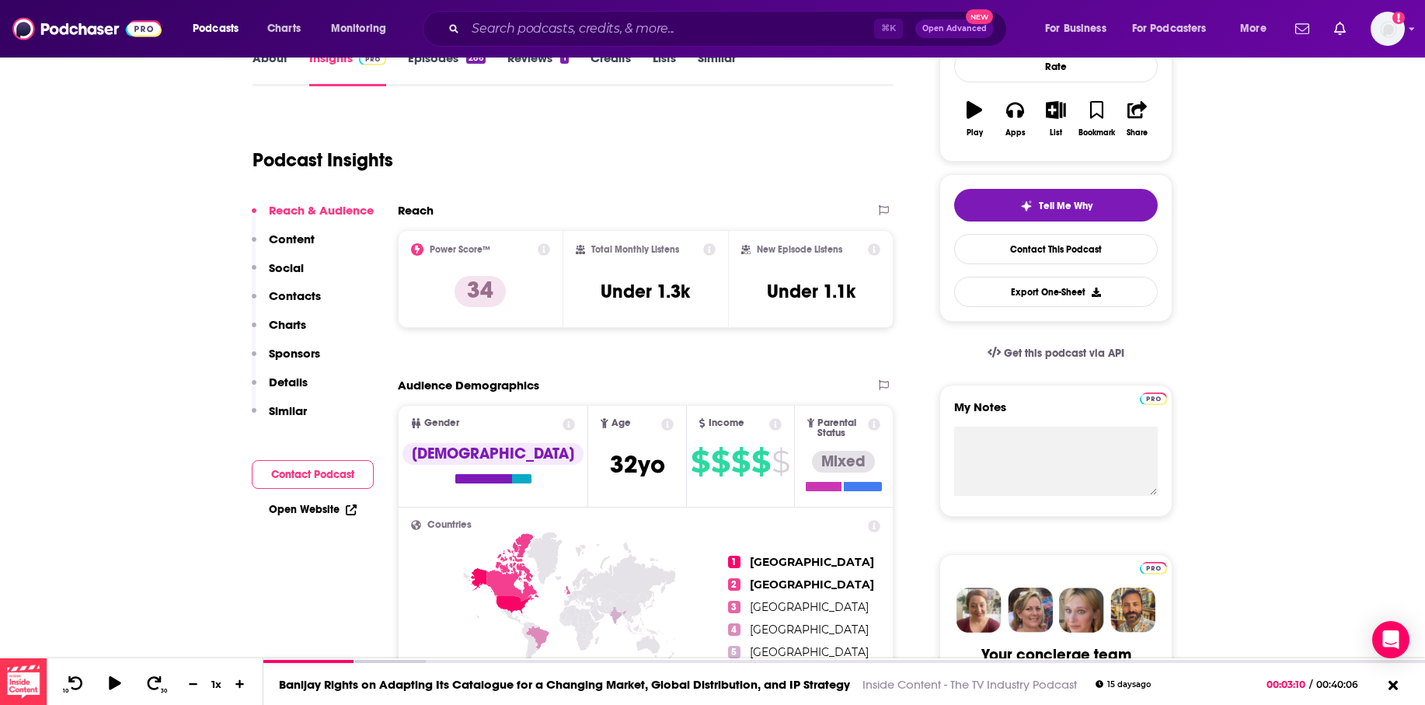
scroll to position [57, 0]
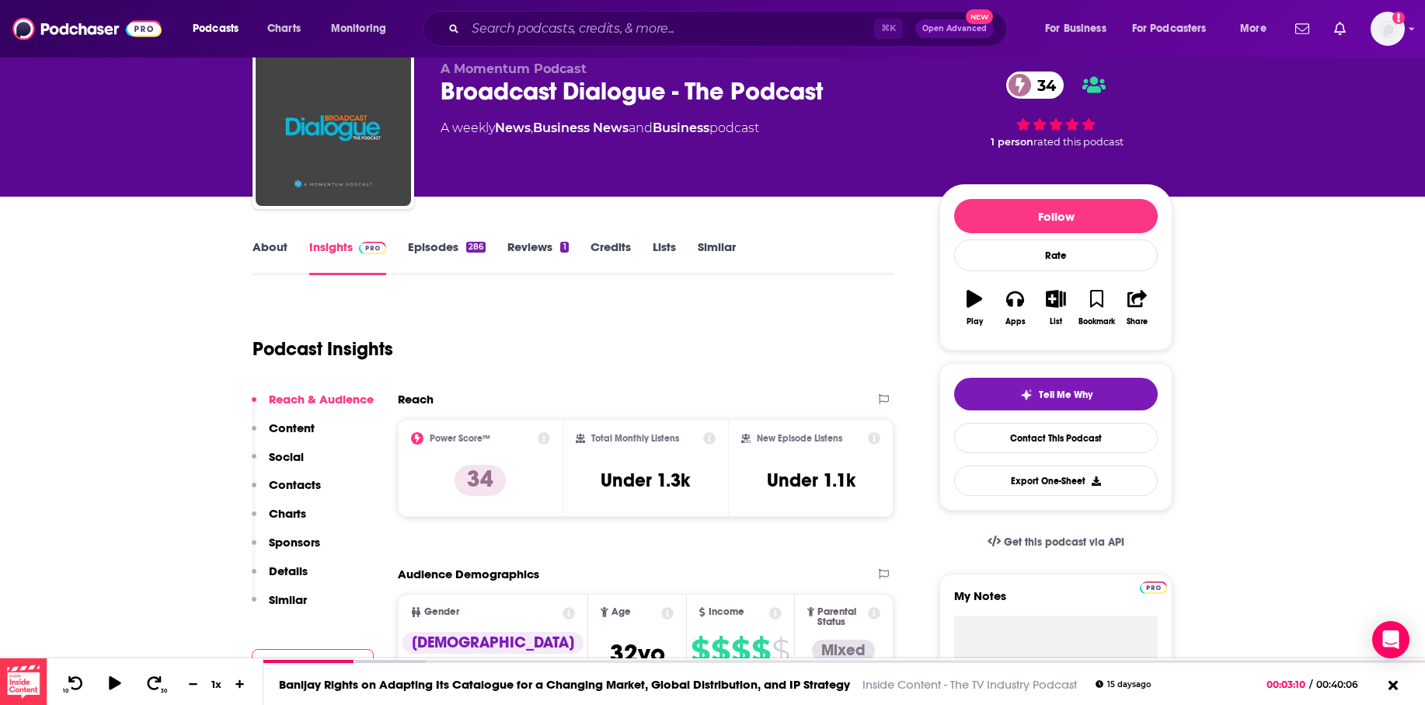
click at [430, 243] on link "Episodes 286" at bounding box center [447, 257] width 78 height 36
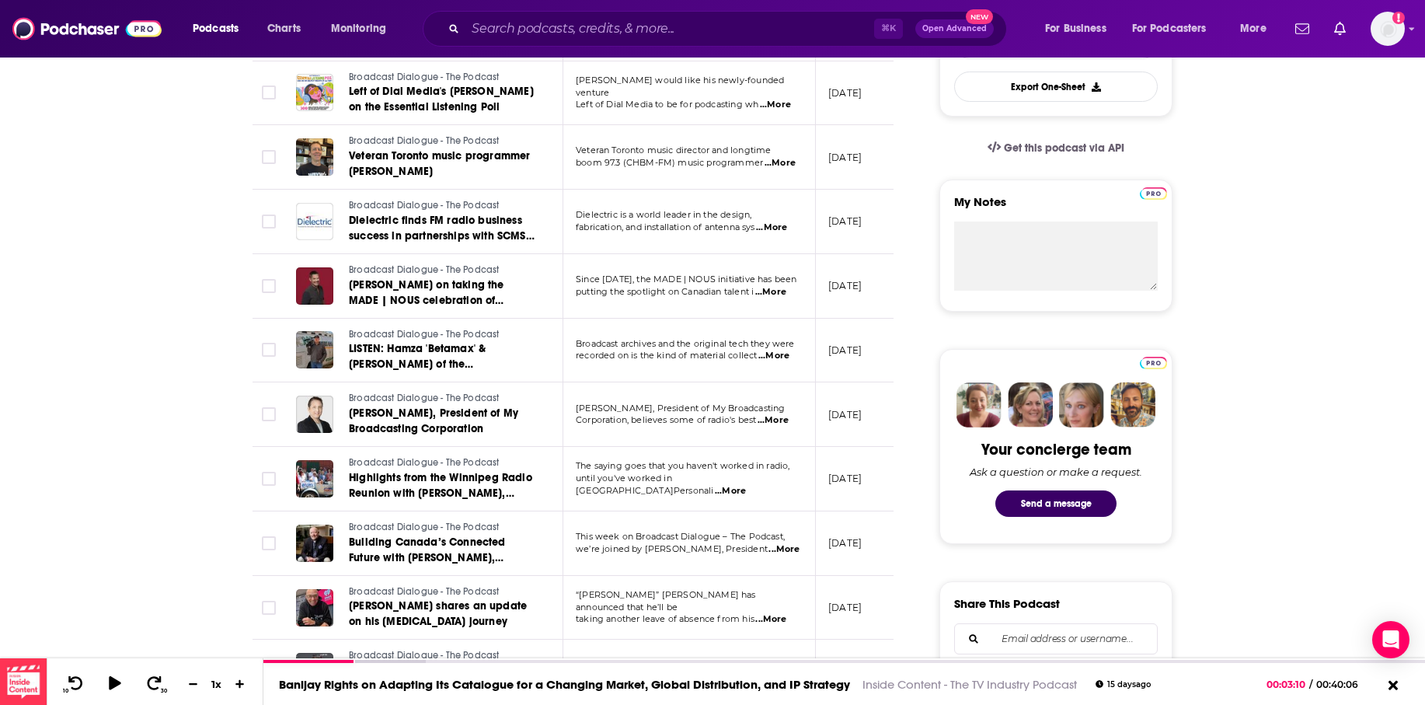
scroll to position [177, 0]
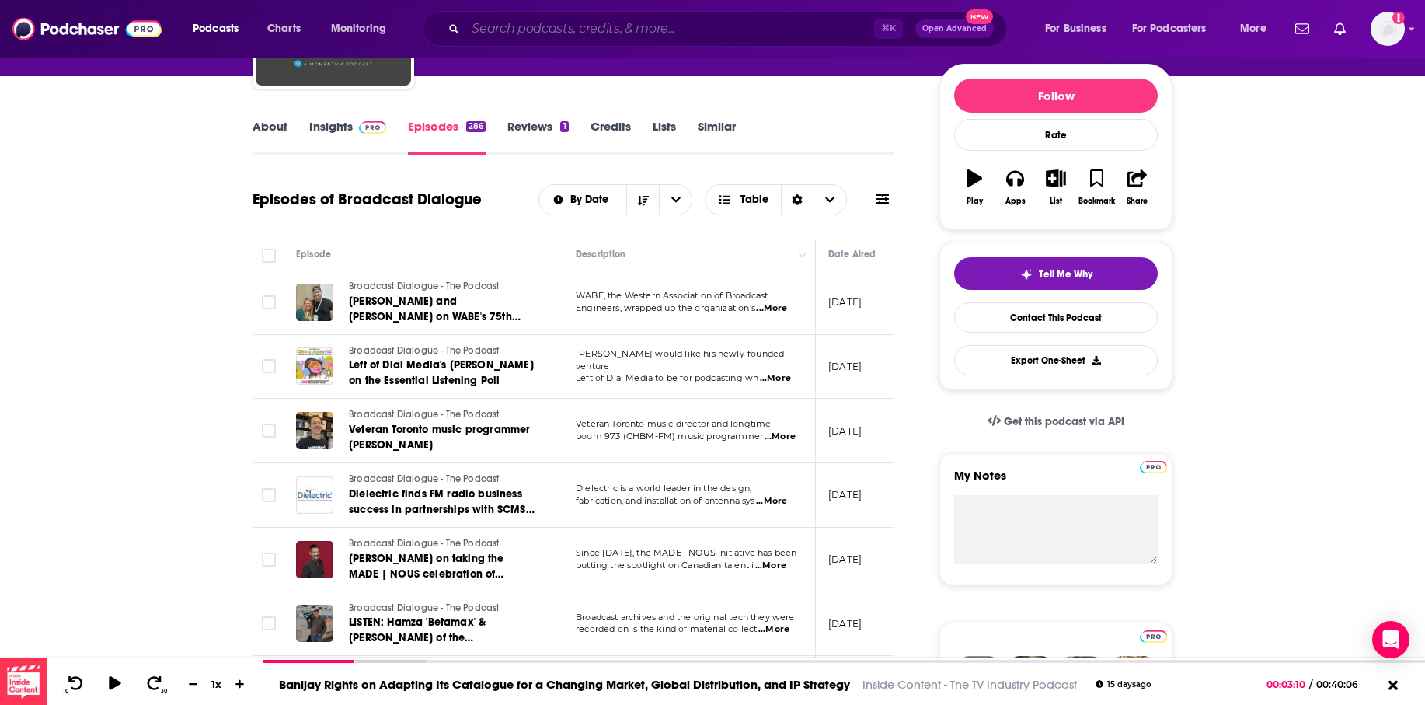
click at [482, 28] on input "Search podcasts, credits, & more..." at bounding box center [669, 28] width 409 height 25
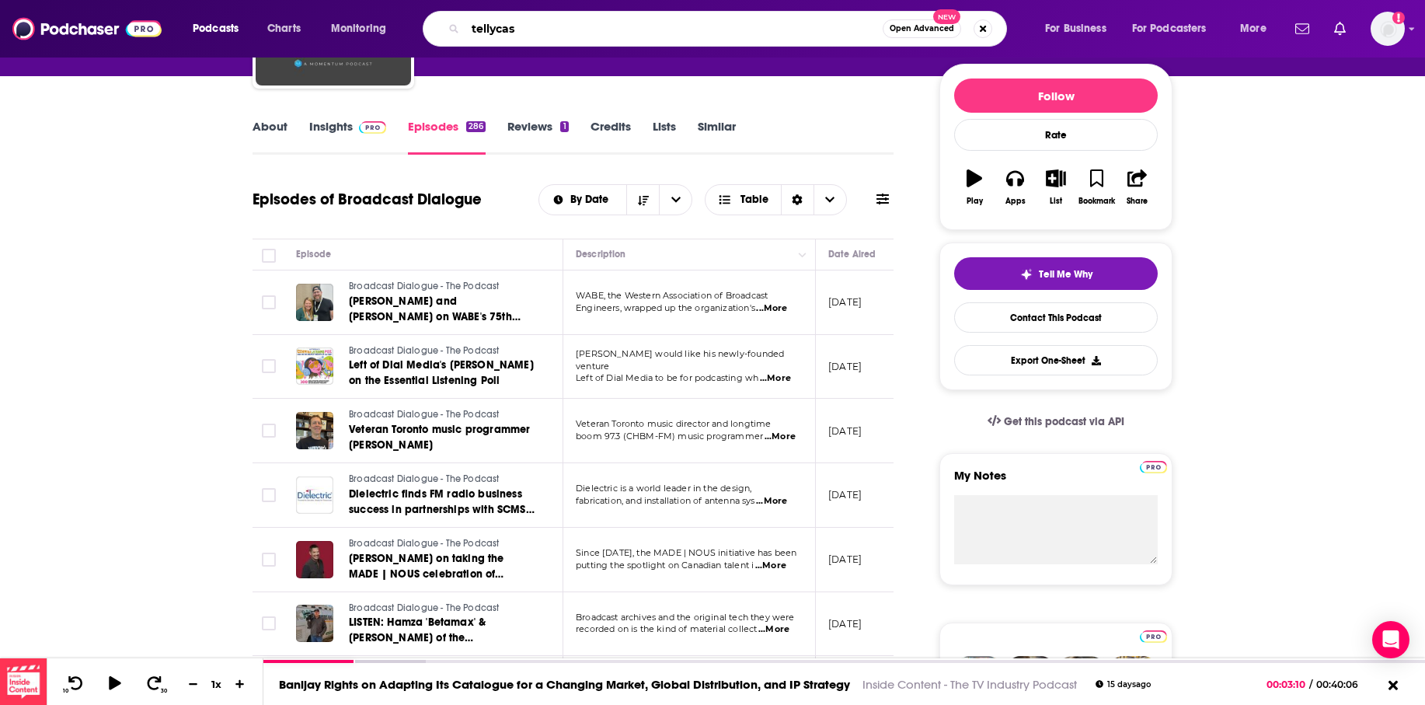
type input "tellycast"
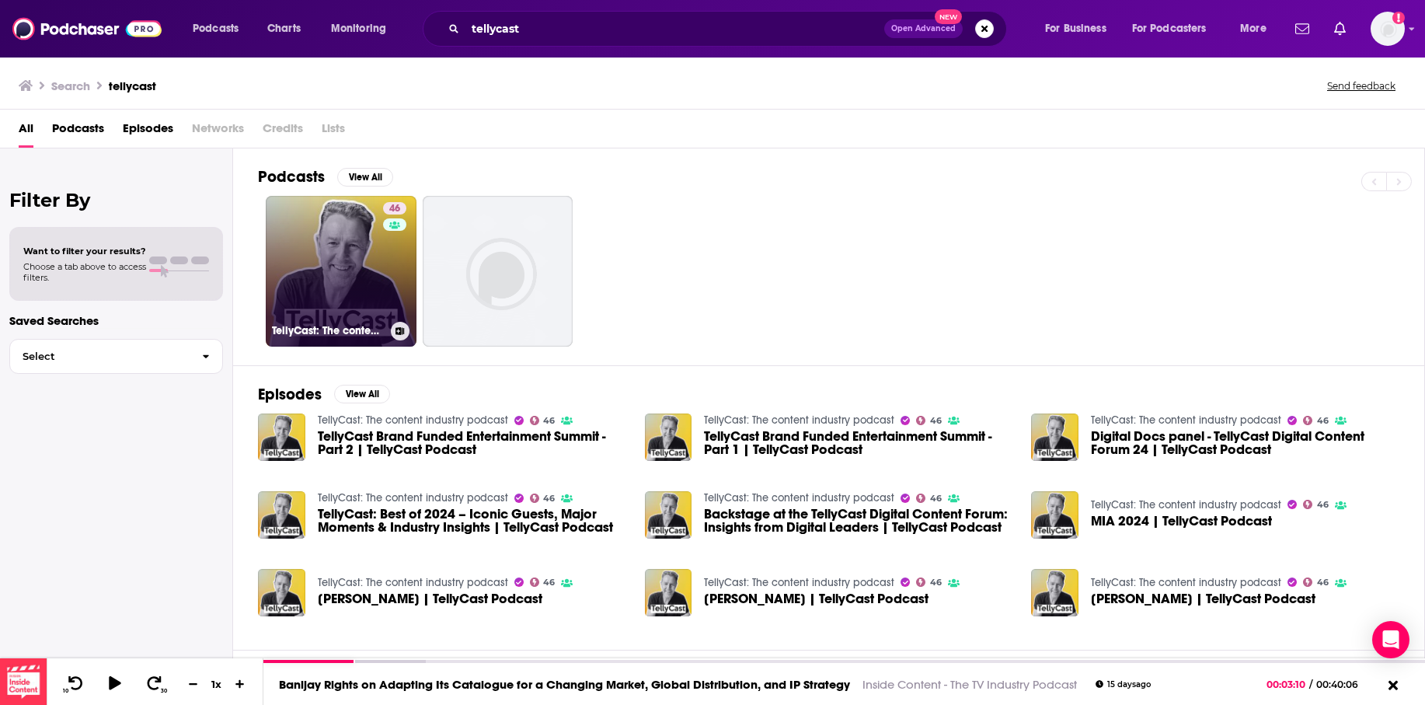
click at [347, 256] on link "46 TellyCast: The content industry podcast" at bounding box center [341, 271] width 151 height 151
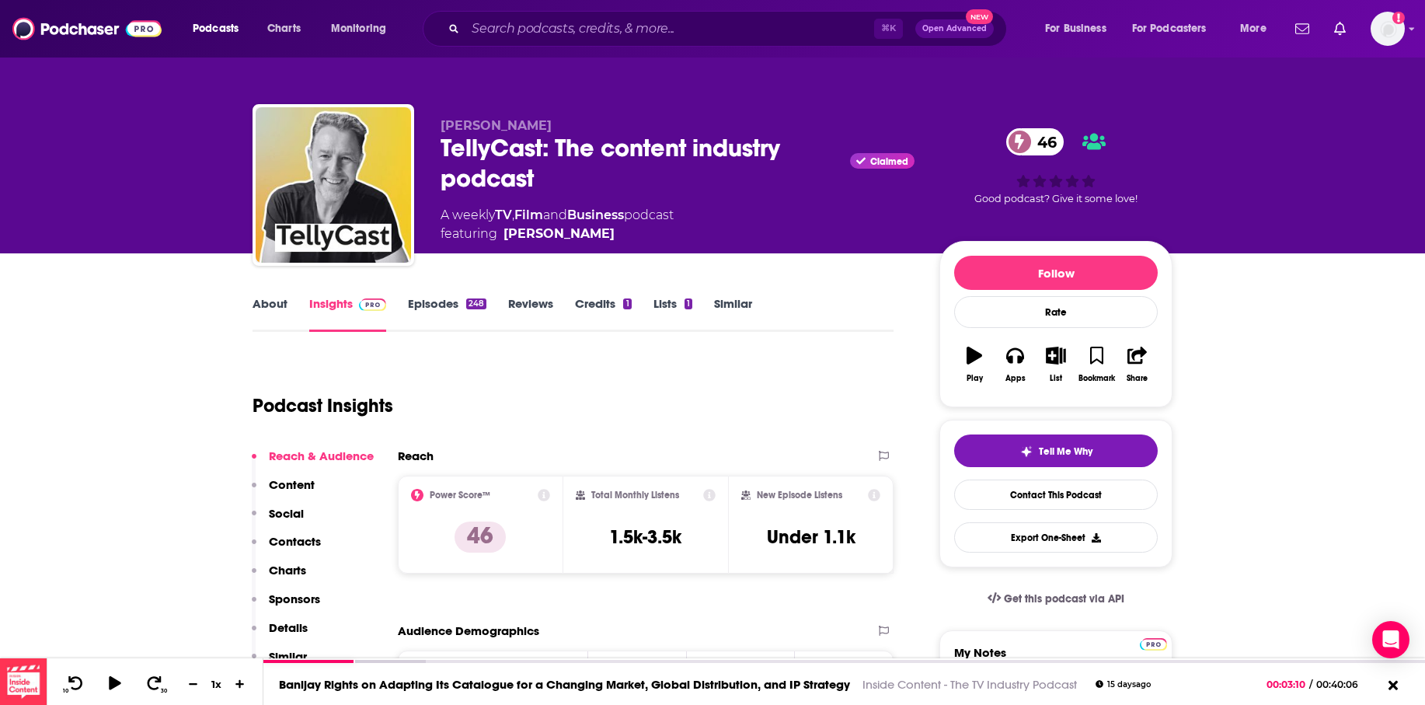
click at [276, 305] on link "About" at bounding box center [269, 314] width 35 height 36
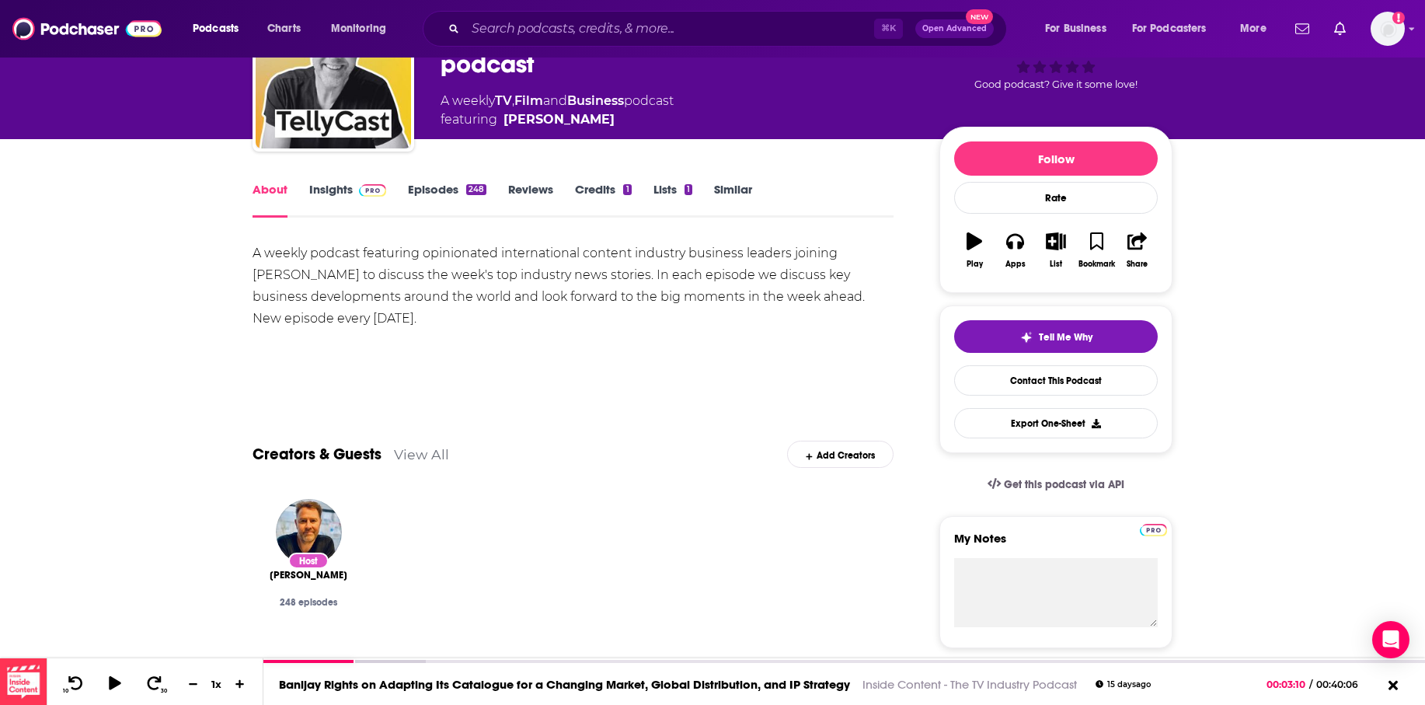
scroll to position [94, 0]
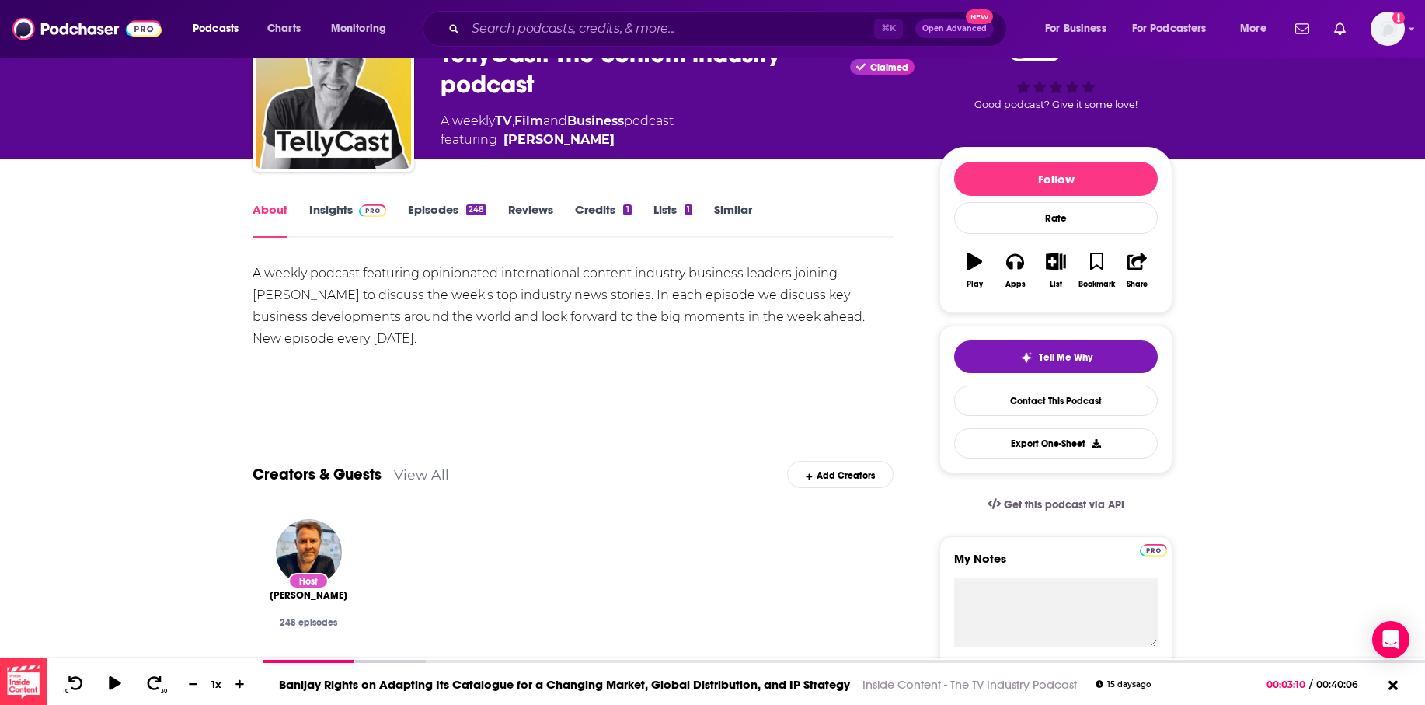
click at [430, 213] on link "Episodes 248" at bounding box center [447, 220] width 78 height 36
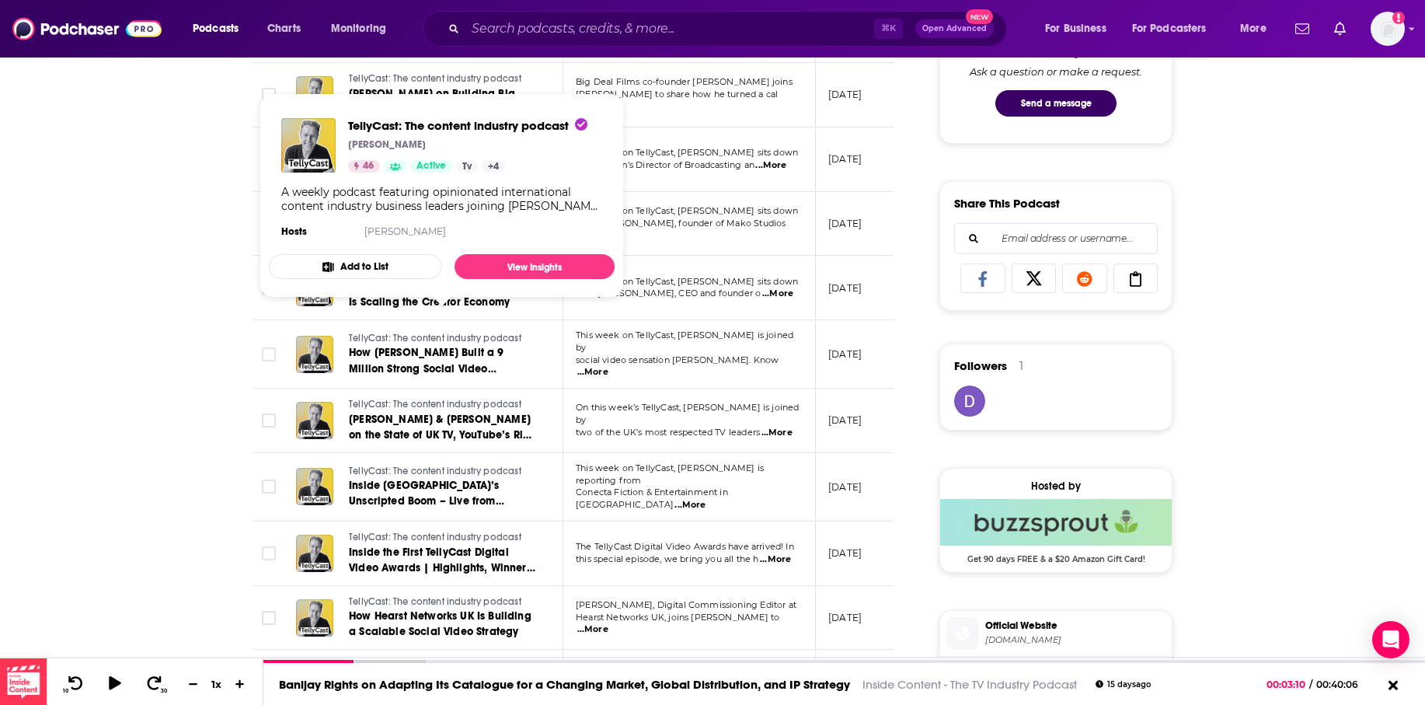
scroll to position [959, 0]
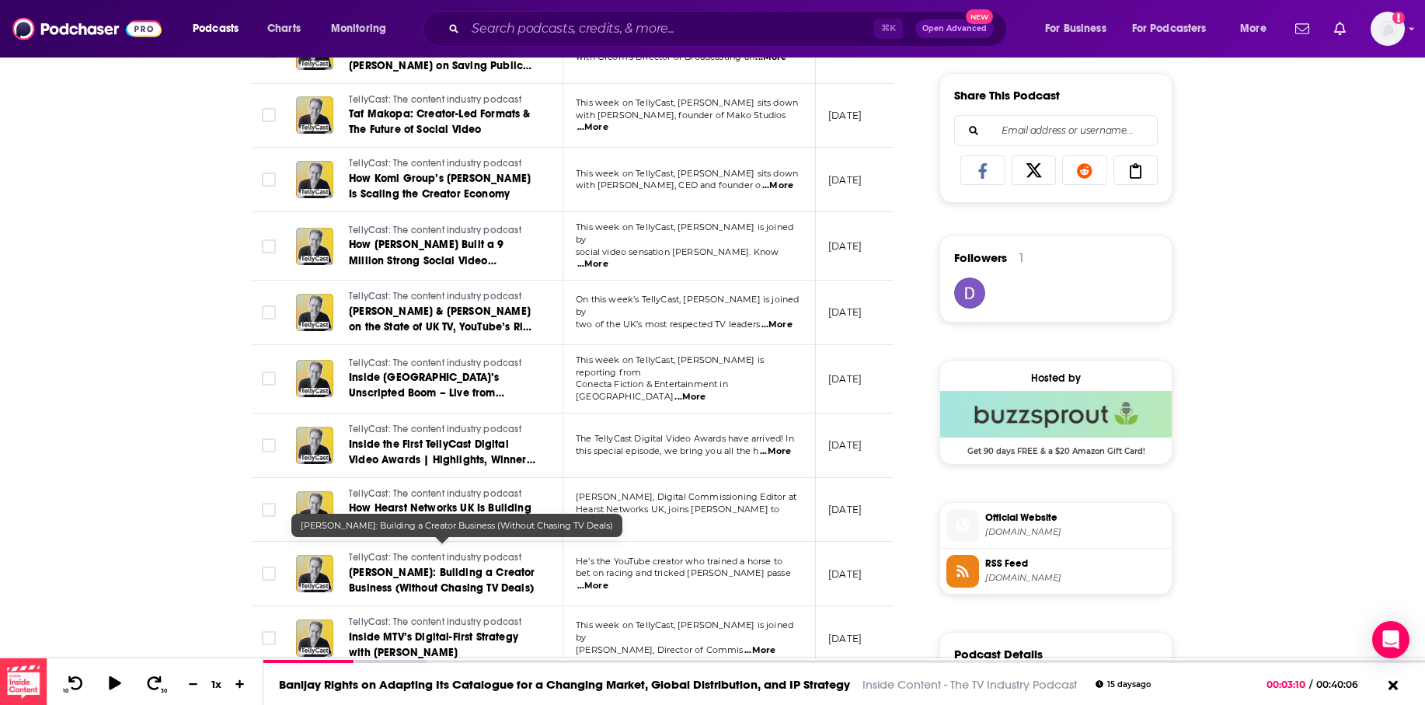
click at [407, 566] on span "[PERSON_NAME]: Building a Creator Business (Without Chasing TV Deals)" at bounding box center [442, 580] width 186 height 29
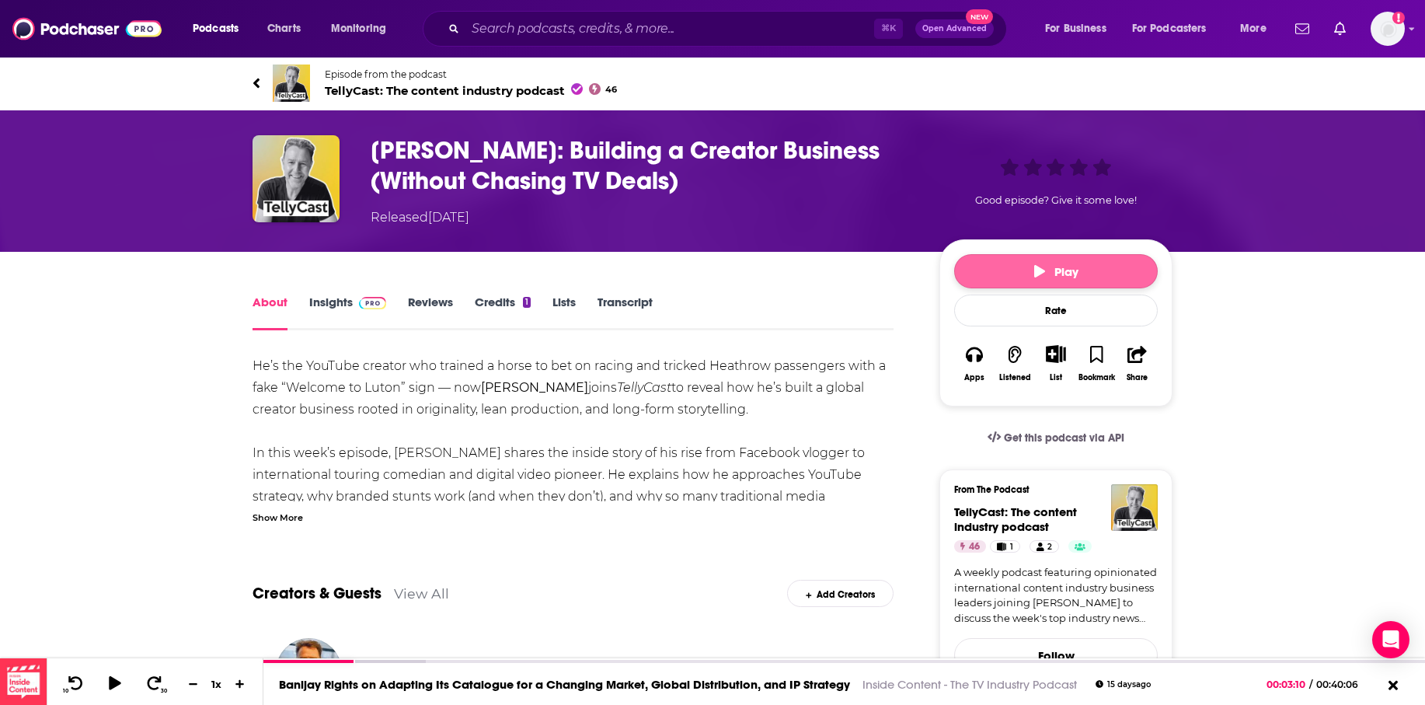
click at [1065, 264] on span "Play" at bounding box center [1056, 271] width 44 height 15
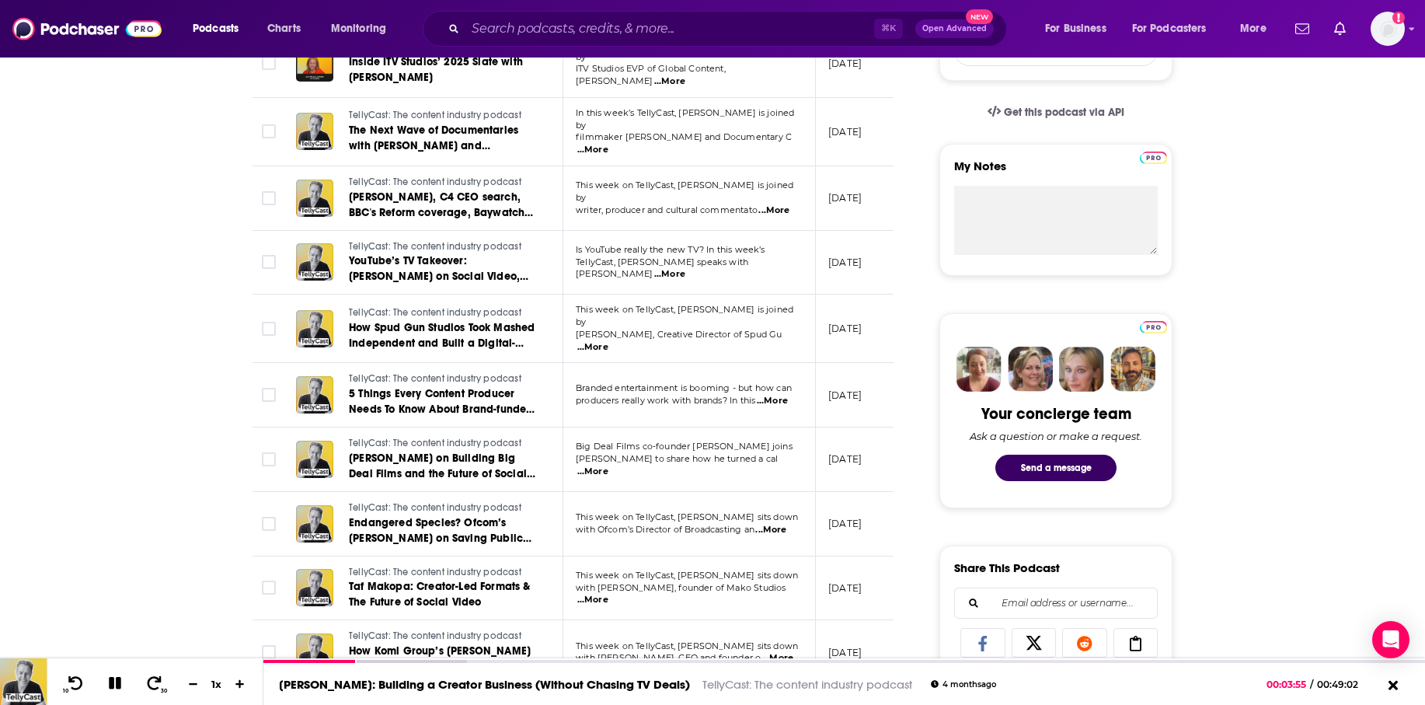
scroll to position [594, 0]
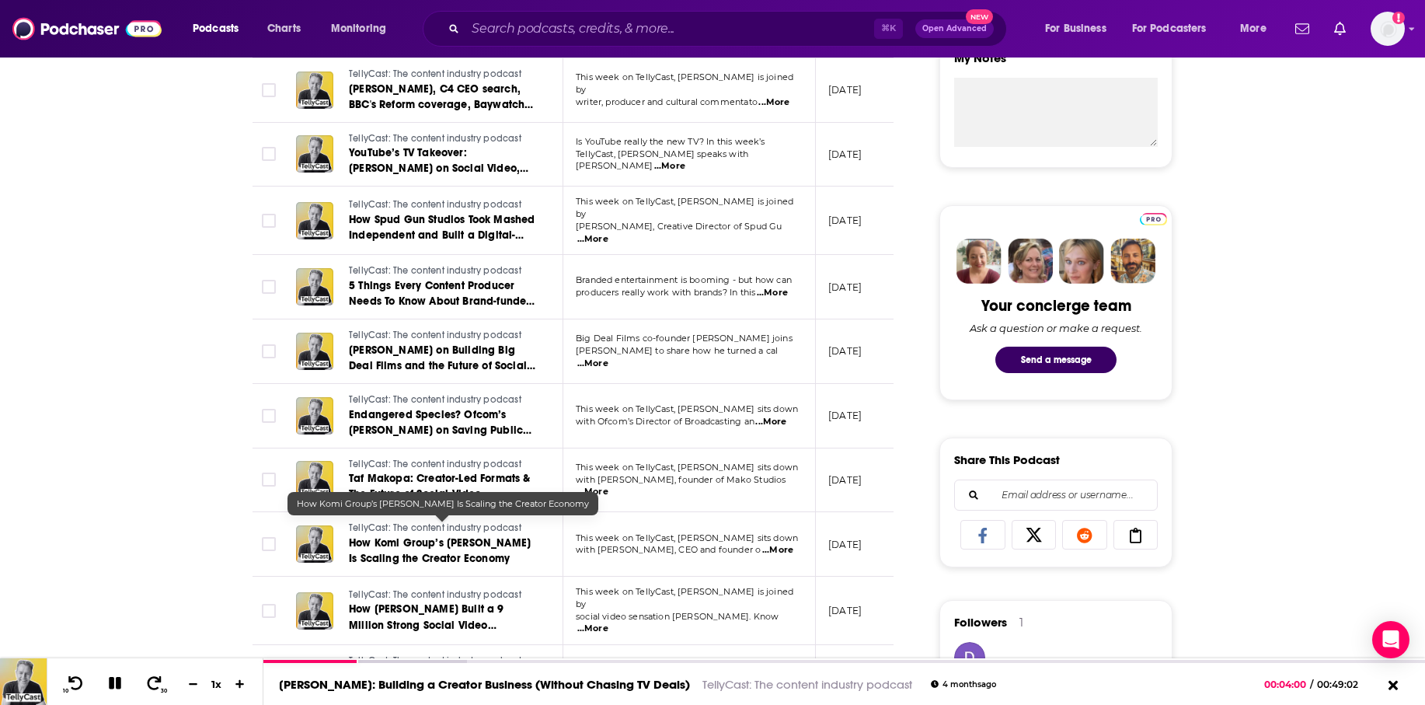
click at [388, 536] on span "How Komi Group’s [PERSON_NAME] Is Scaling the Creator Economy" at bounding box center [440, 550] width 182 height 29
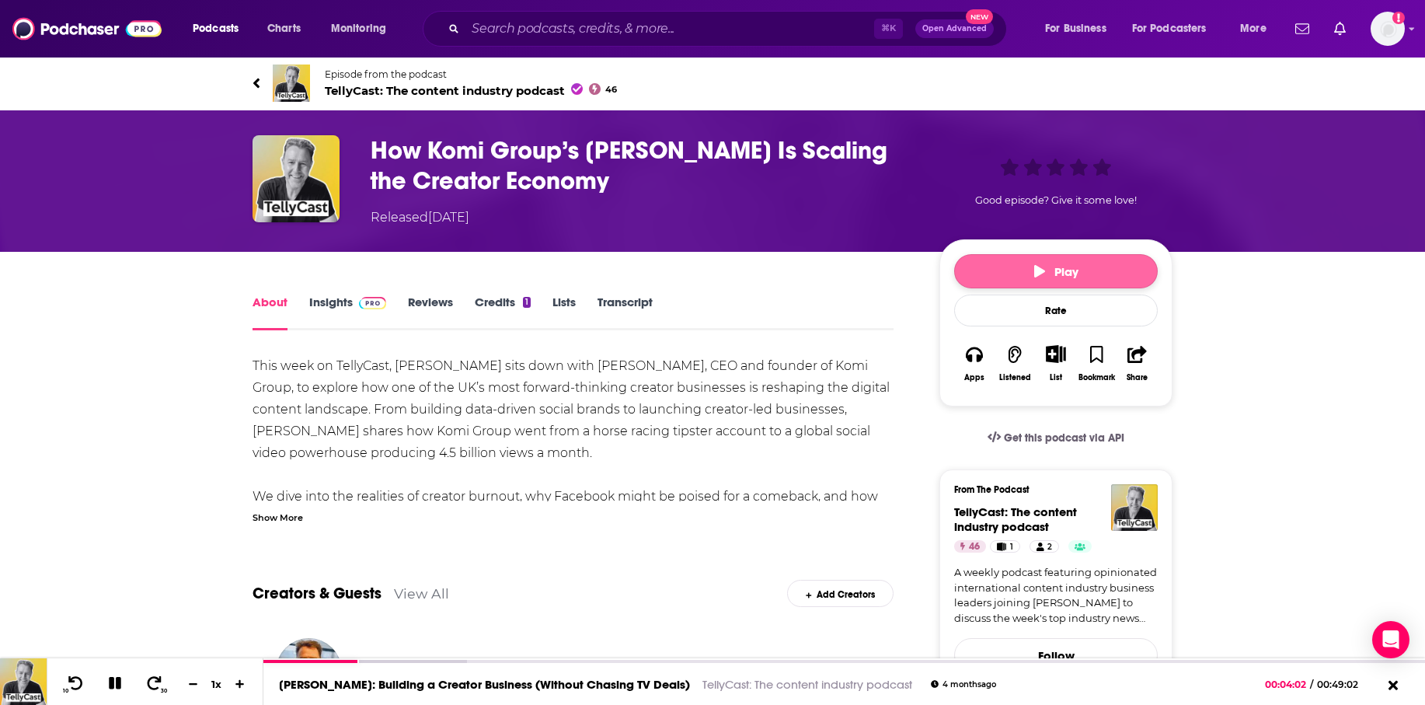
click at [1060, 268] on span "Play" at bounding box center [1056, 271] width 44 height 15
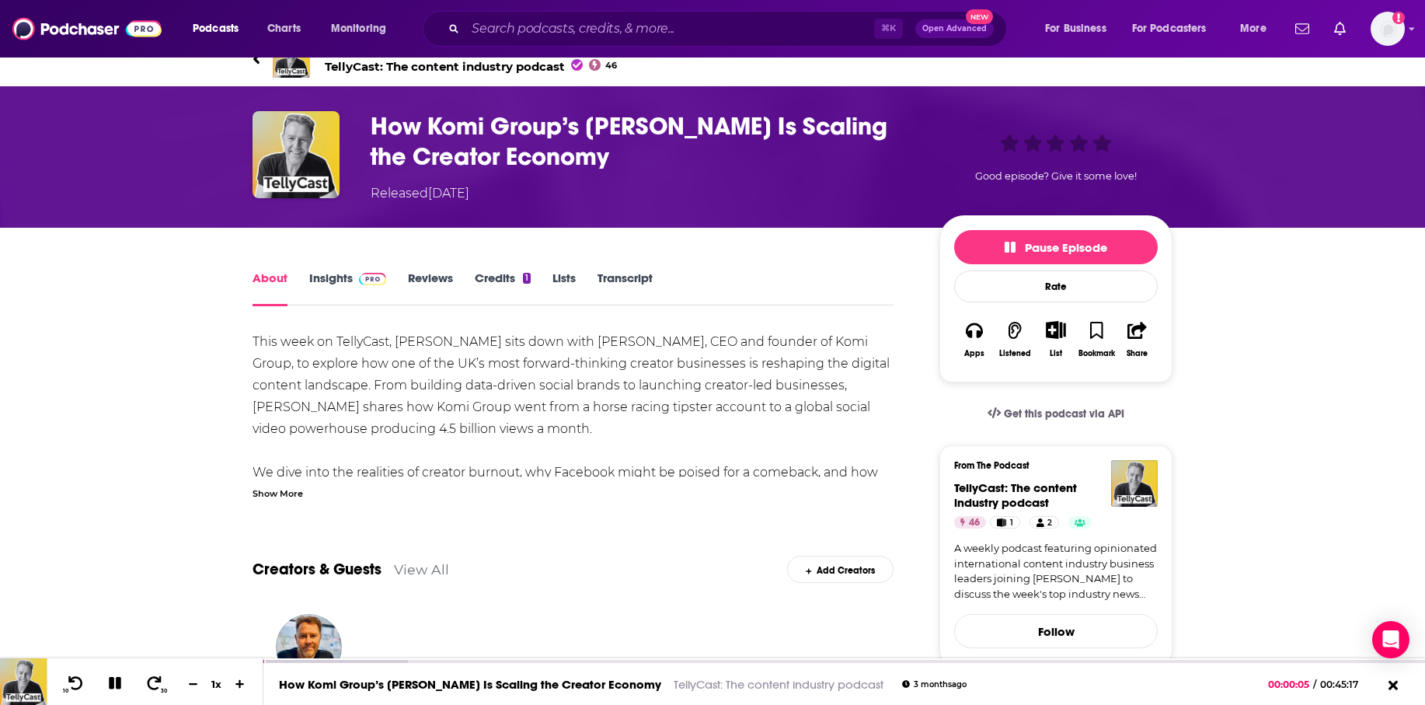
scroll to position [4, 0]
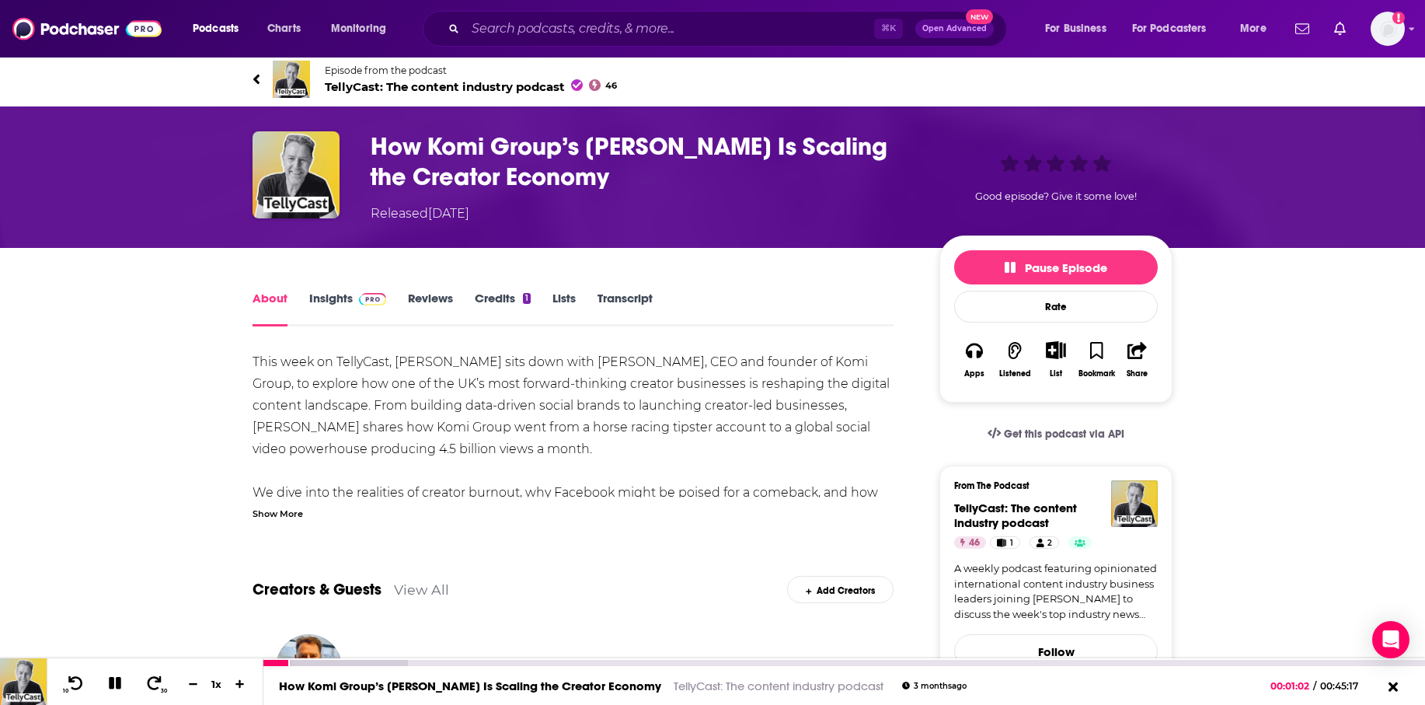
click at [111, 681] on icon at bounding box center [115, 683] width 12 height 12
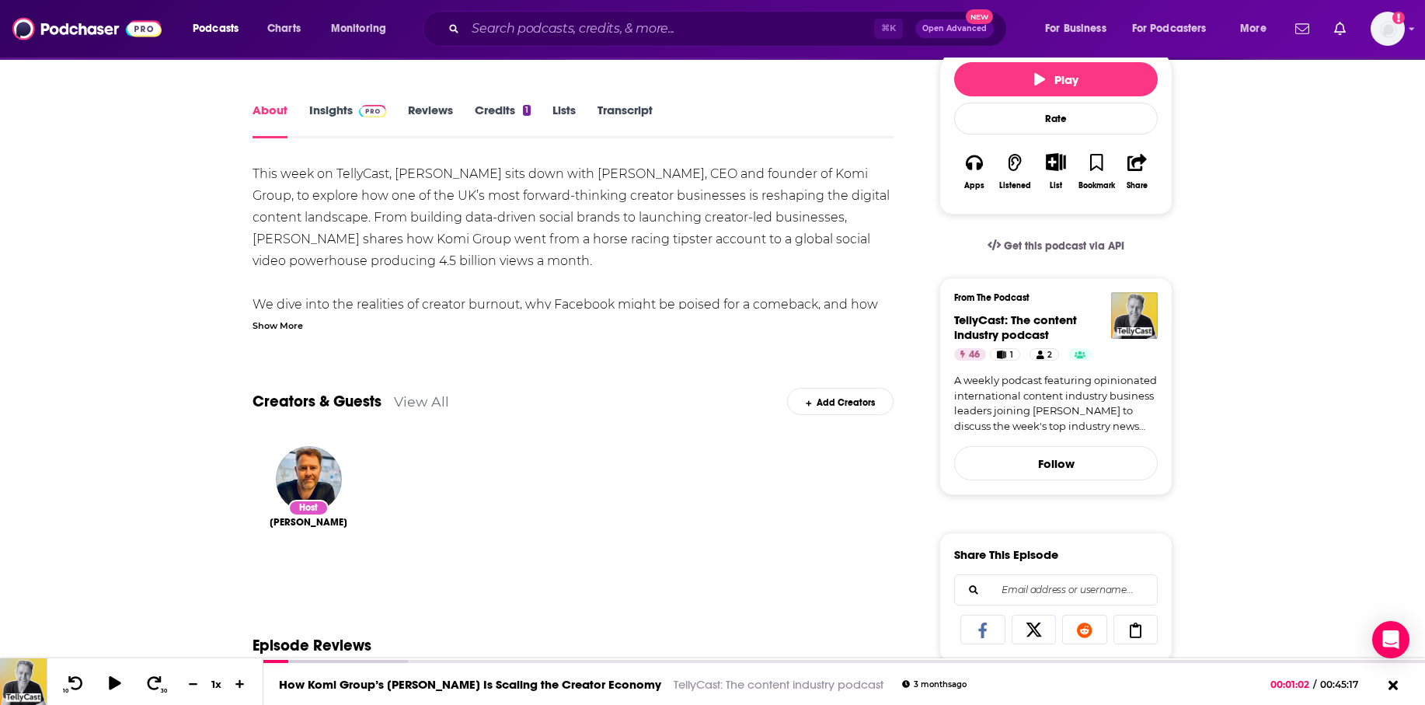
scroll to position [49, 0]
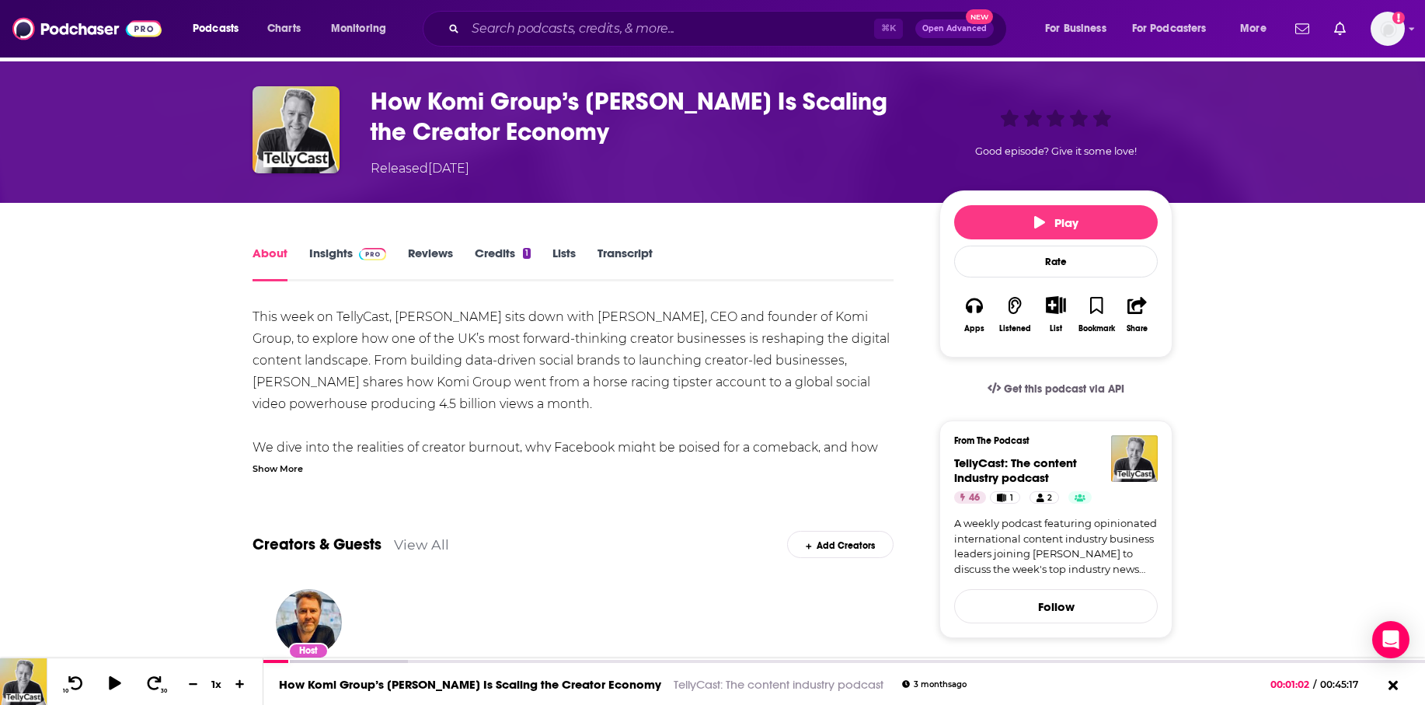
click at [333, 257] on link "Insights" at bounding box center [347, 264] width 77 height 36
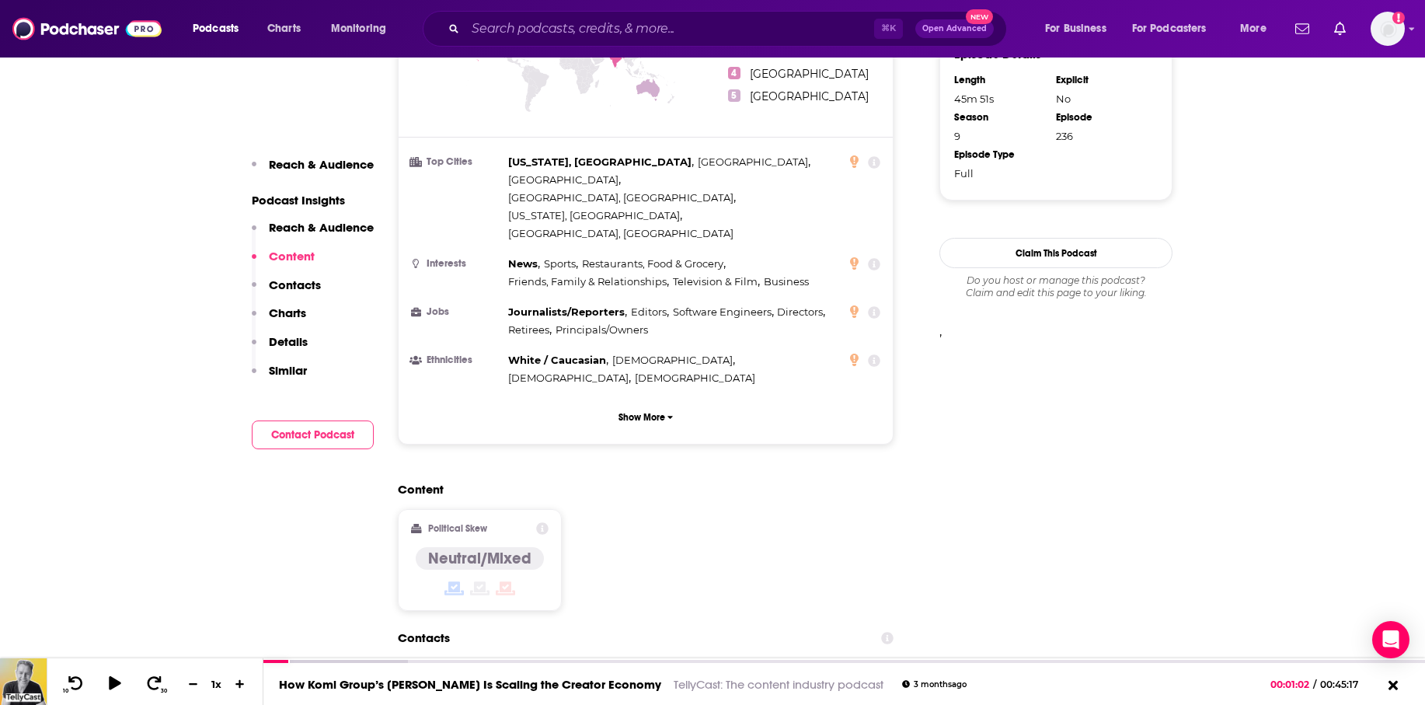
scroll to position [1211, 0]
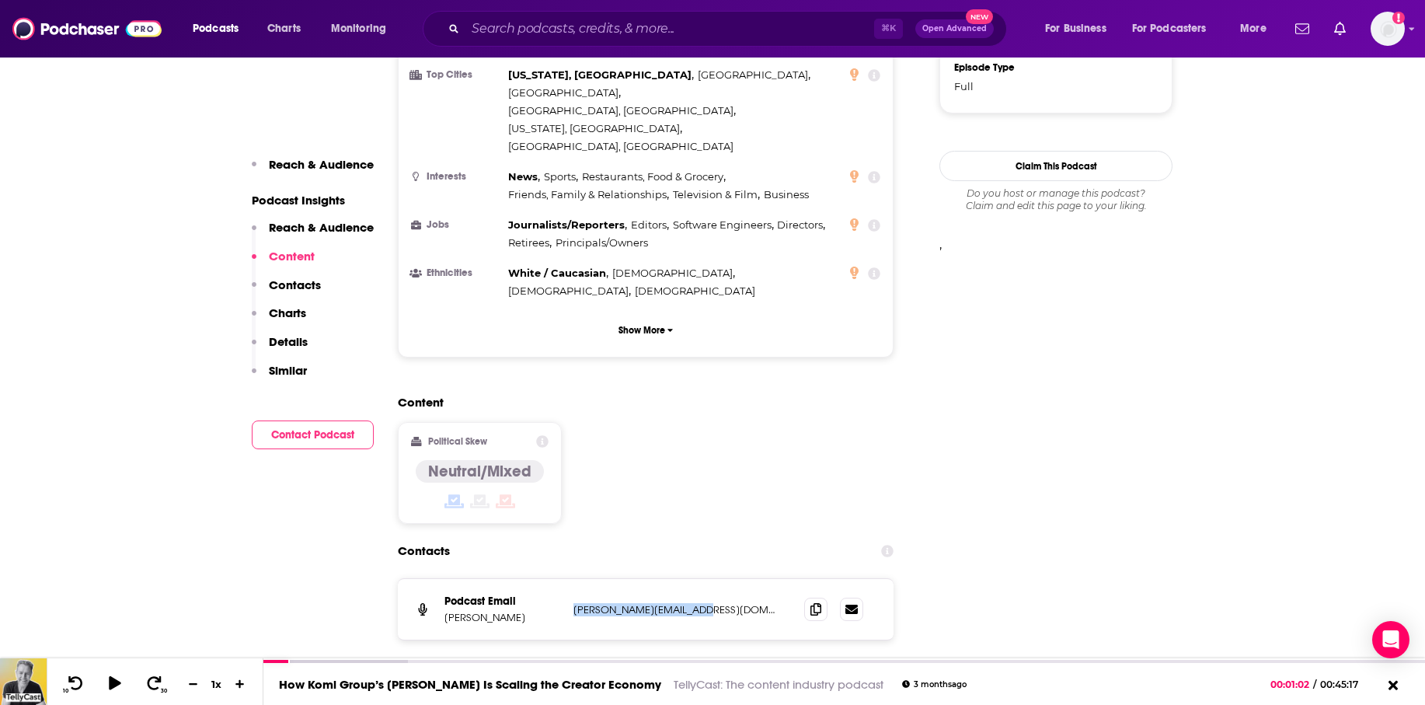
drag, startPoint x: 717, startPoint y: 521, endPoint x: 569, endPoint y: 520, distance: 148.4
click at [569, 579] on div "Podcast Email [PERSON_NAME] [PERSON_NAME][EMAIL_ADDRESS][DOMAIN_NAME] [PERSON_N…" at bounding box center [646, 609] width 496 height 61
copy p "[PERSON_NAME][EMAIL_ADDRESS][DOMAIN_NAME]"
